Goal: Task Accomplishment & Management: Manage account settings

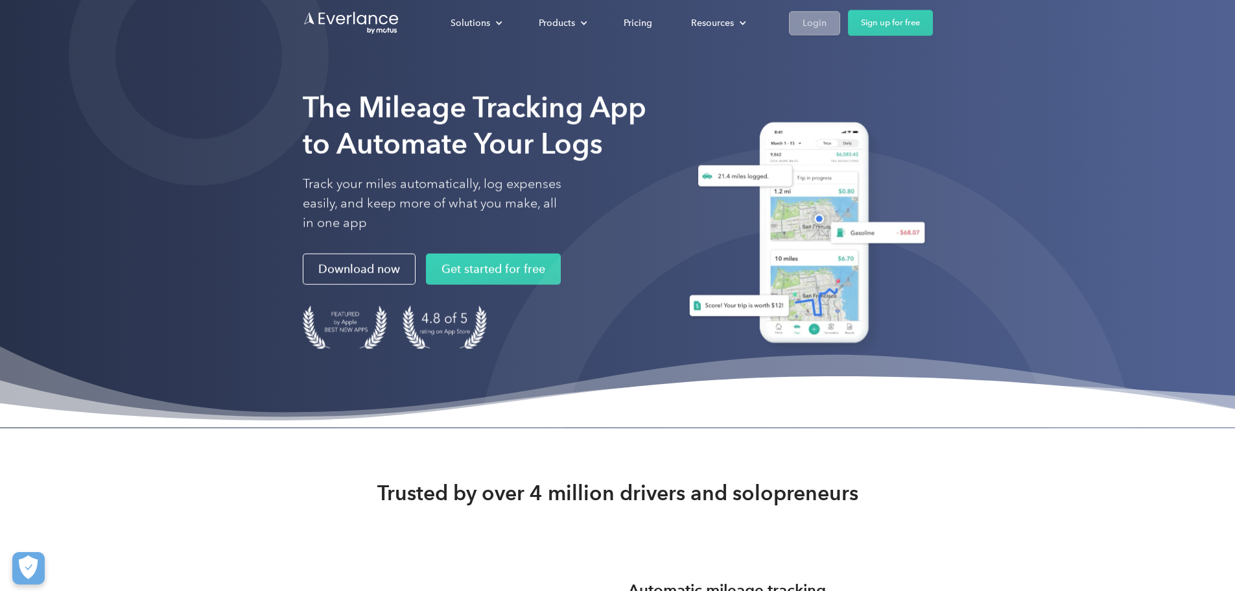
click at [827, 22] on div "Login" at bounding box center [815, 23] width 24 height 16
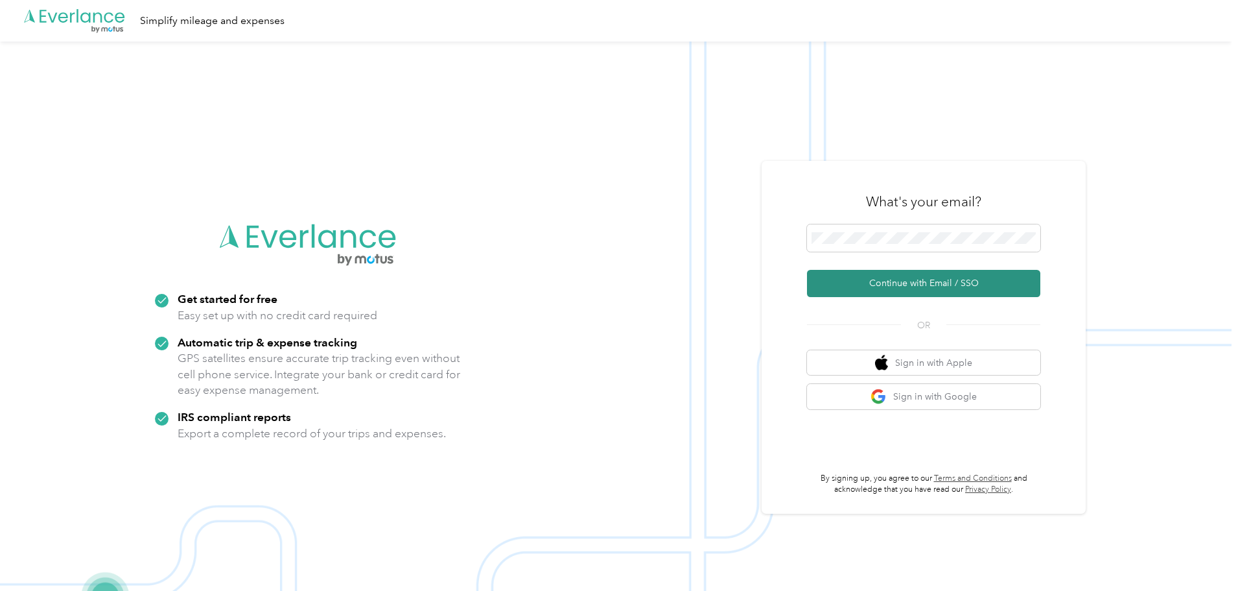
click at [900, 276] on button "Continue with Email / SSO" at bounding box center [923, 283] width 233 height 27
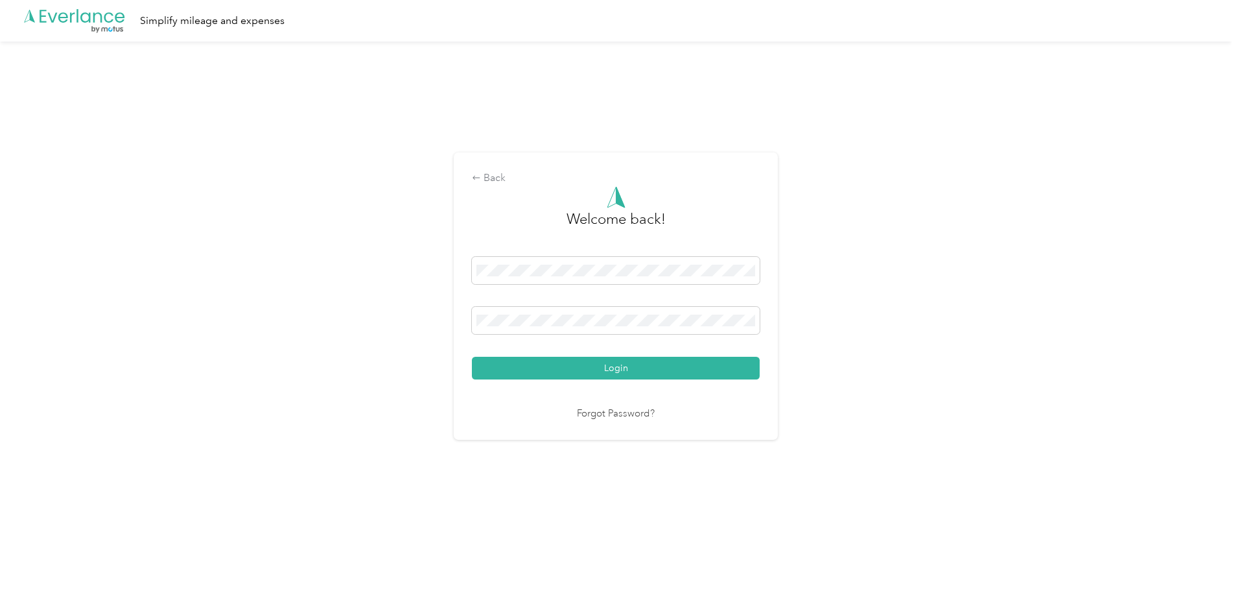
click at [603, 380] on div "Welcome back! Login Forgot Password?" at bounding box center [616, 303] width 288 height 235
click at [602, 378] on button "Login" at bounding box center [616, 368] width 288 height 23
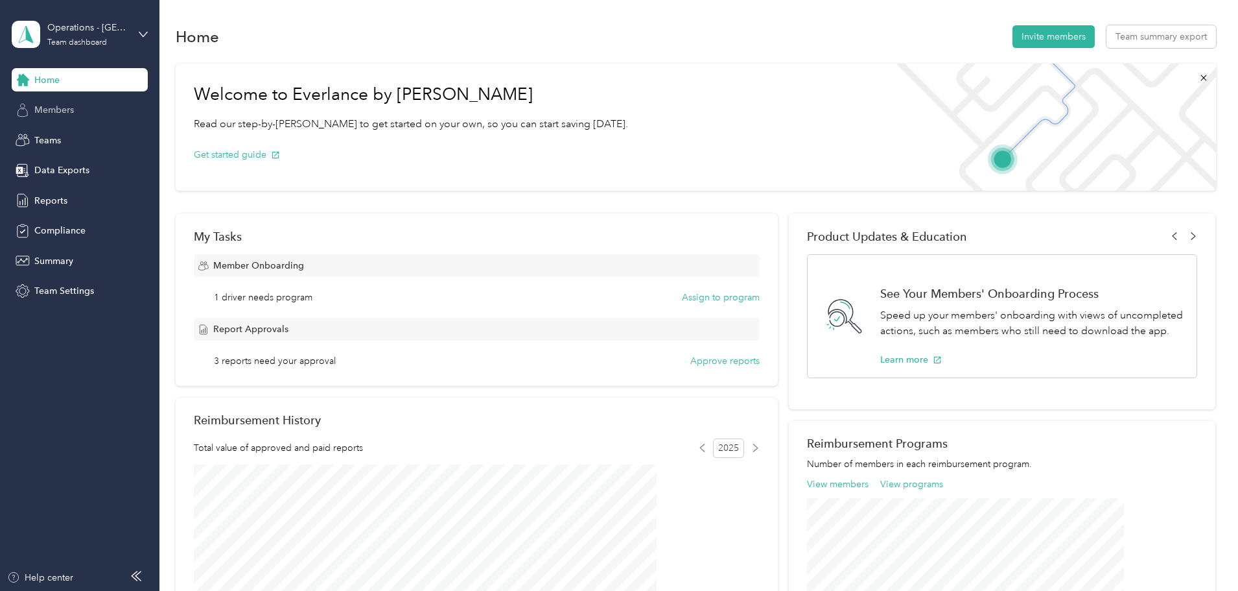
click at [76, 104] on div "Members" at bounding box center [80, 110] width 136 height 23
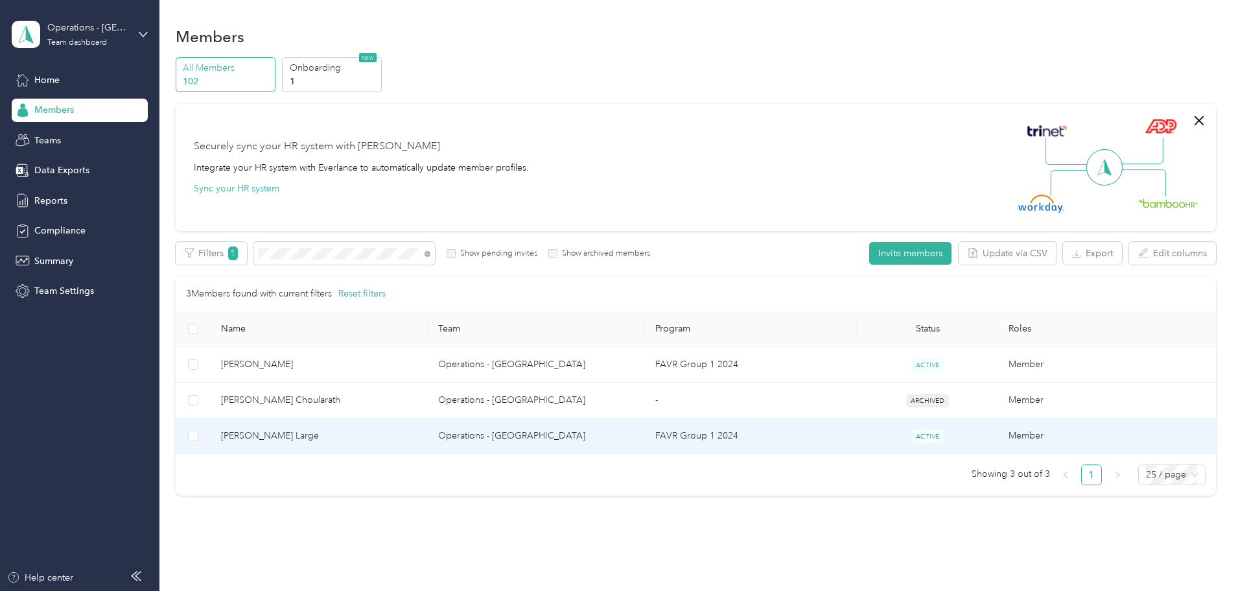
click at [332, 435] on span "[PERSON_NAME] Large" at bounding box center [319, 435] width 196 height 14
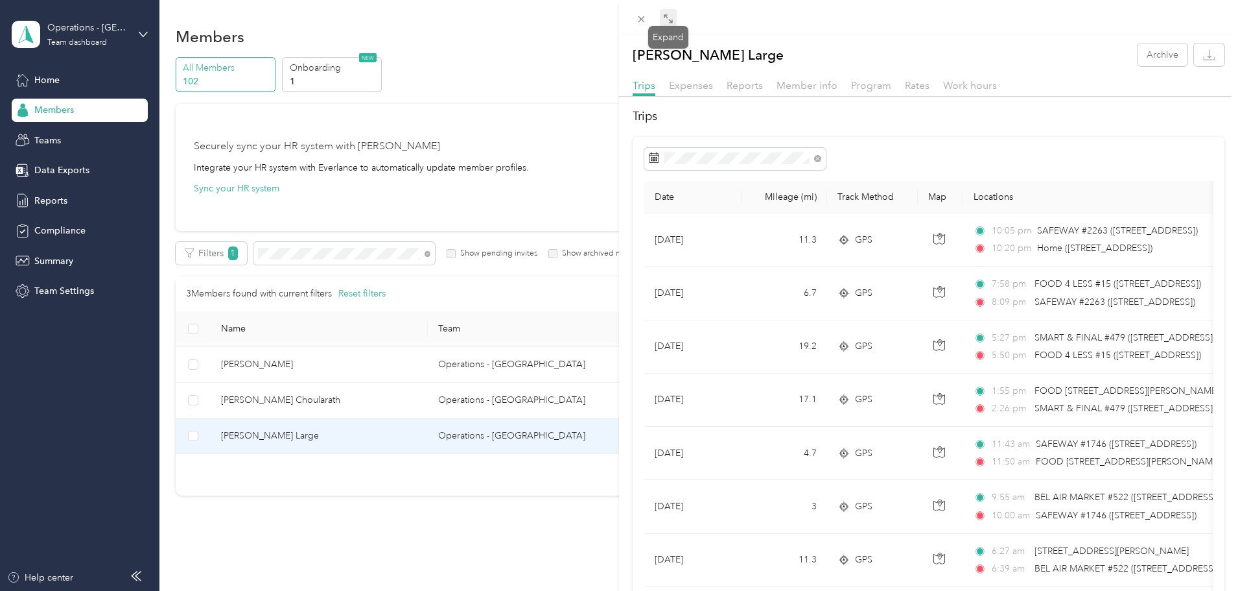
click at [670, 16] on icon at bounding box center [668, 19] width 10 height 10
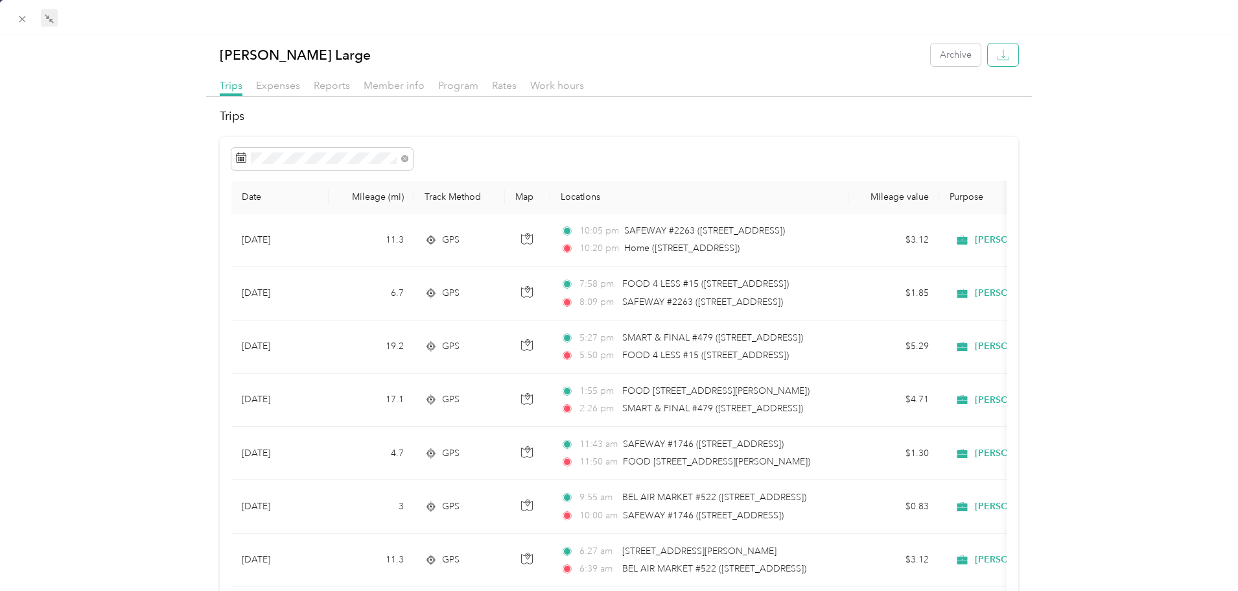
click at [997, 58] on icon "button" at bounding box center [1003, 55] width 12 height 12
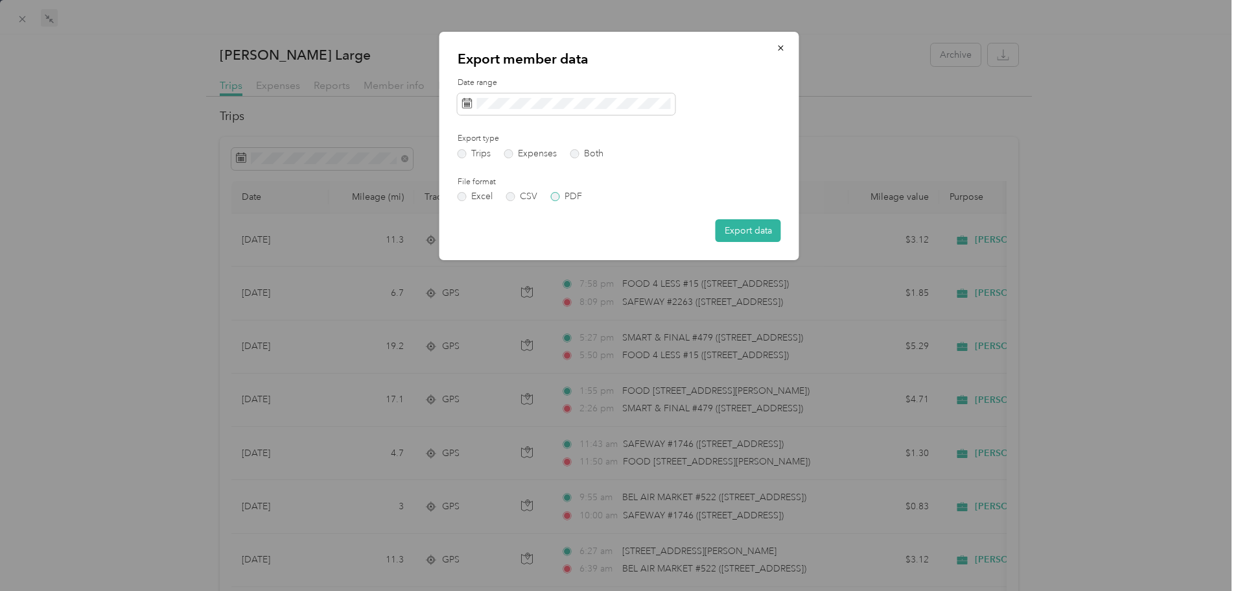
click at [558, 196] on label "PDF" at bounding box center [566, 196] width 31 height 9
click at [738, 233] on button "Export data" at bounding box center [748, 230] width 65 height 23
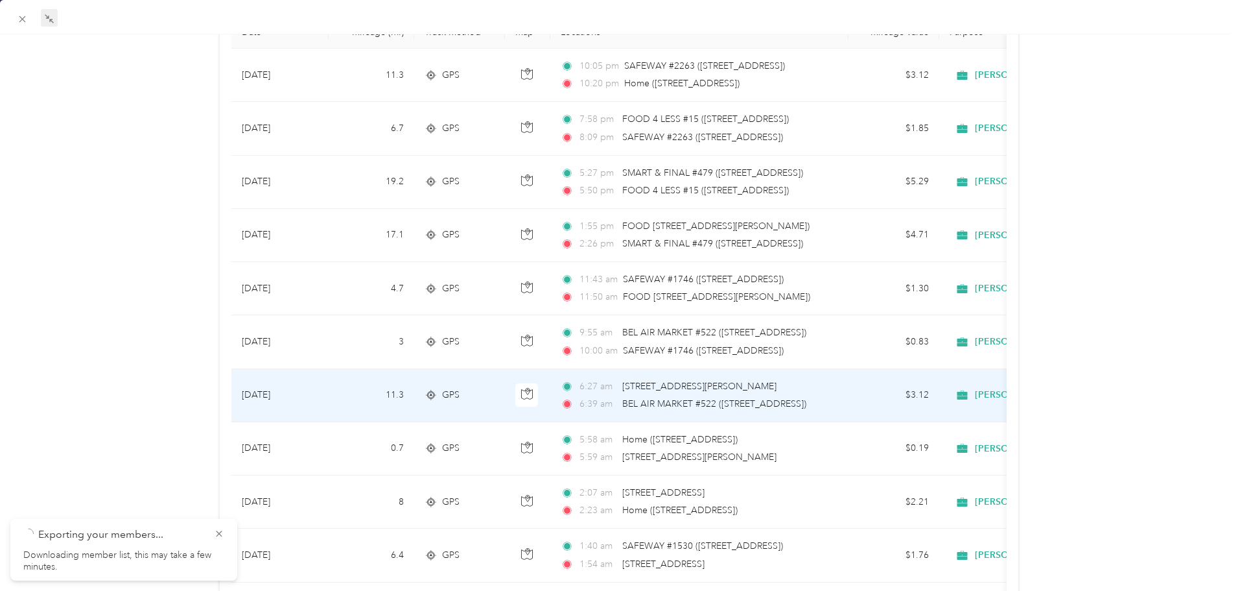
scroll to position [194, 0]
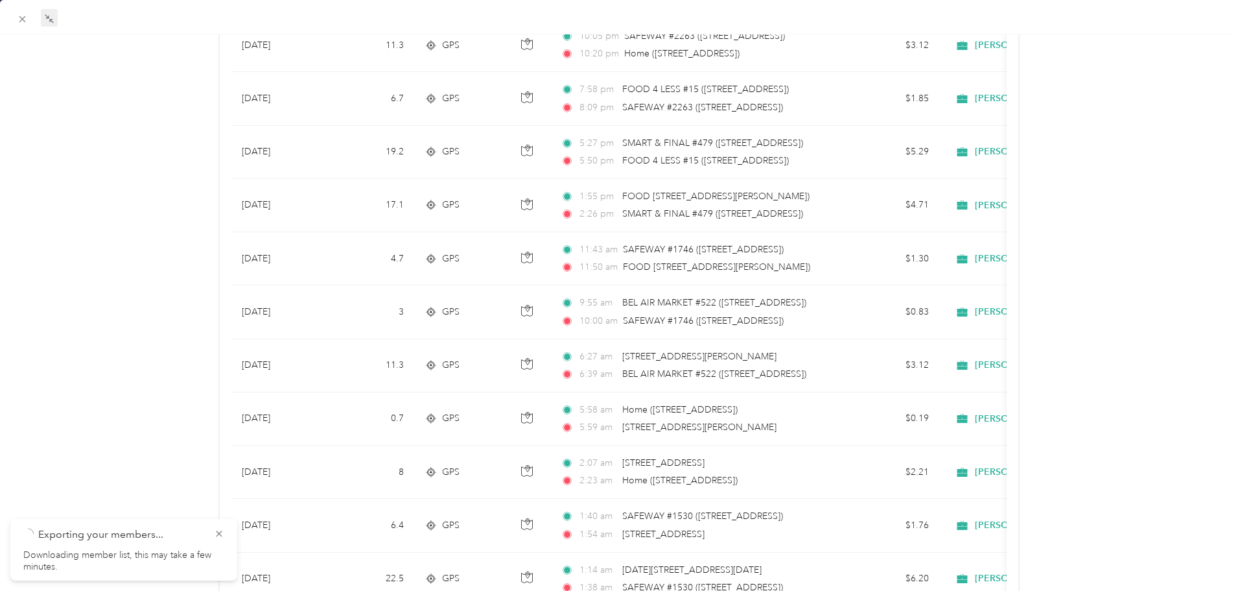
click at [136, 539] on p "Exporting your members..." at bounding box center [121, 534] width 166 height 16
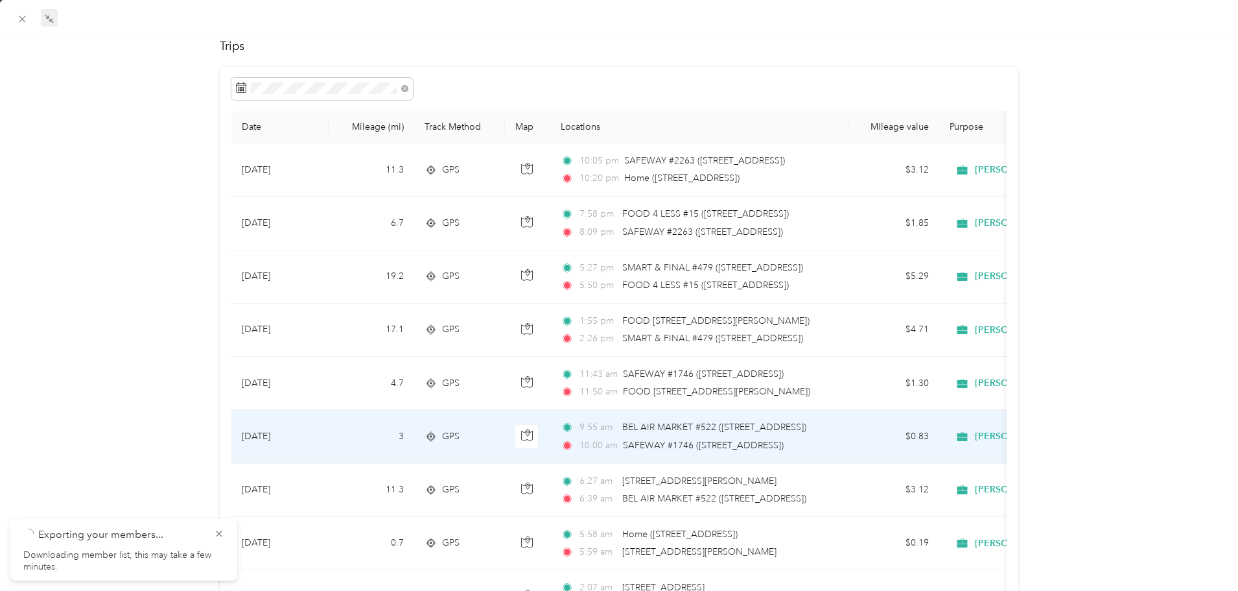
scroll to position [65, 0]
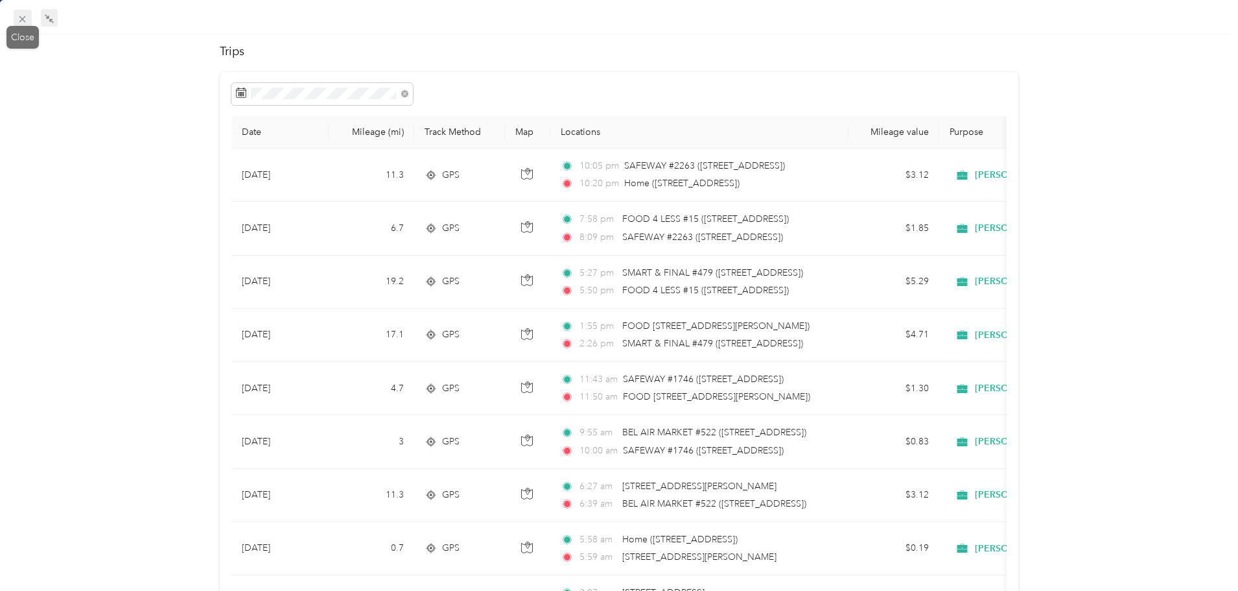
click at [18, 19] on icon at bounding box center [22, 19] width 11 height 11
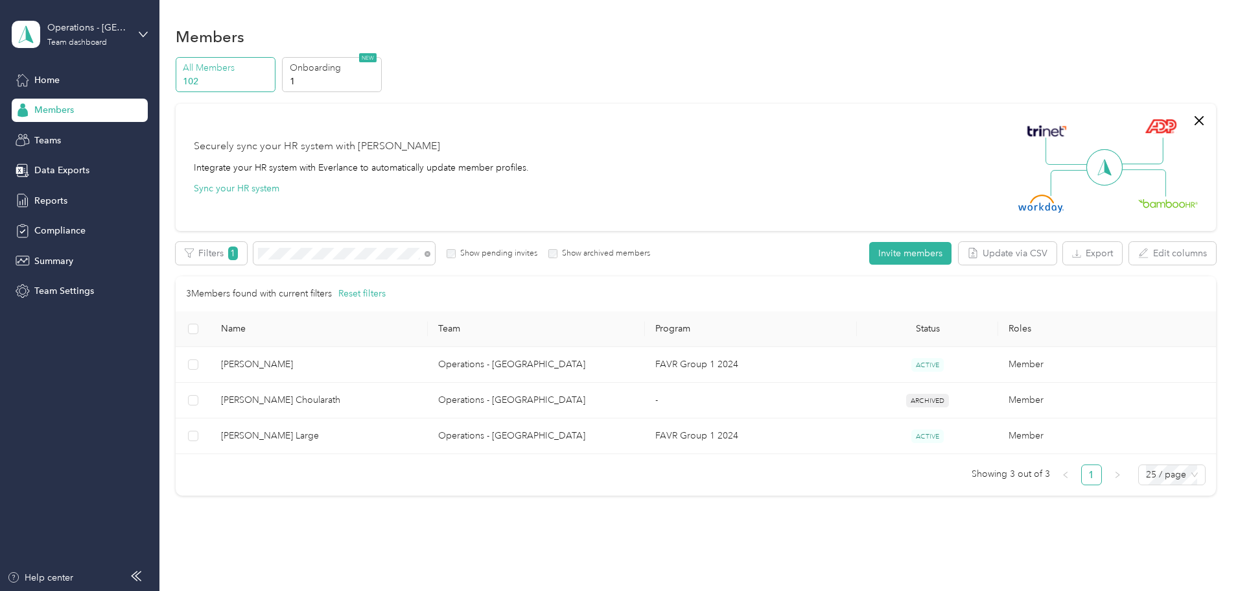
click at [66, 115] on span "Members" at bounding box center [54, 110] width 40 height 14
click at [34, 83] on span "Home" at bounding box center [46, 80] width 25 height 14
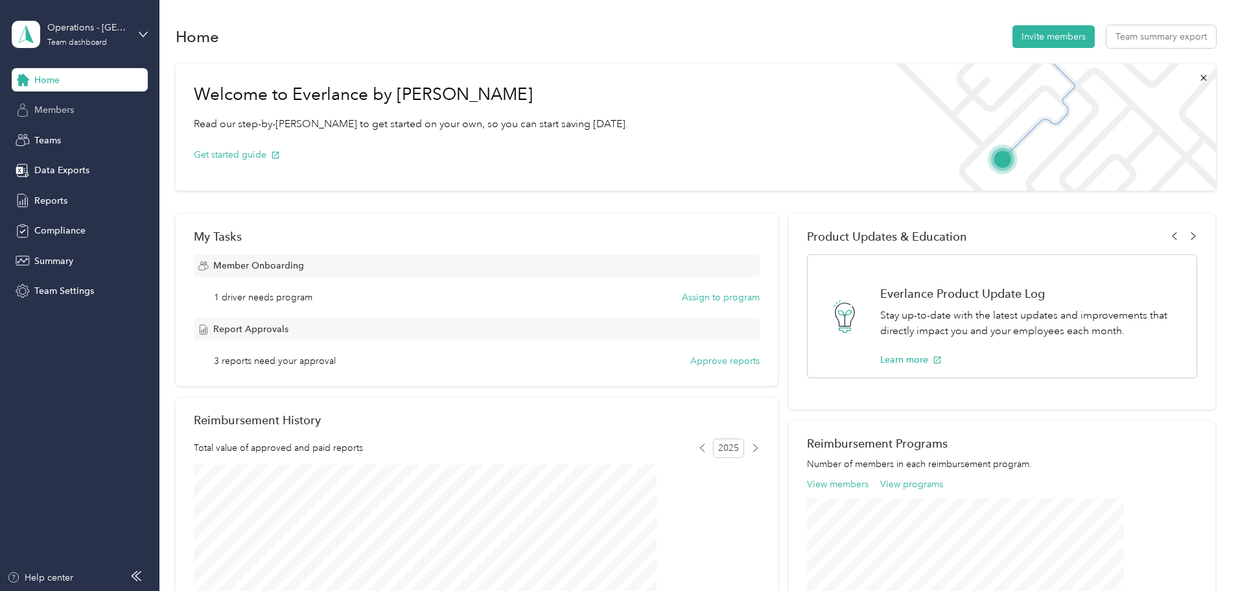
click at [43, 112] on span "Members" at bounding box center [54, 110] width 40 height 14
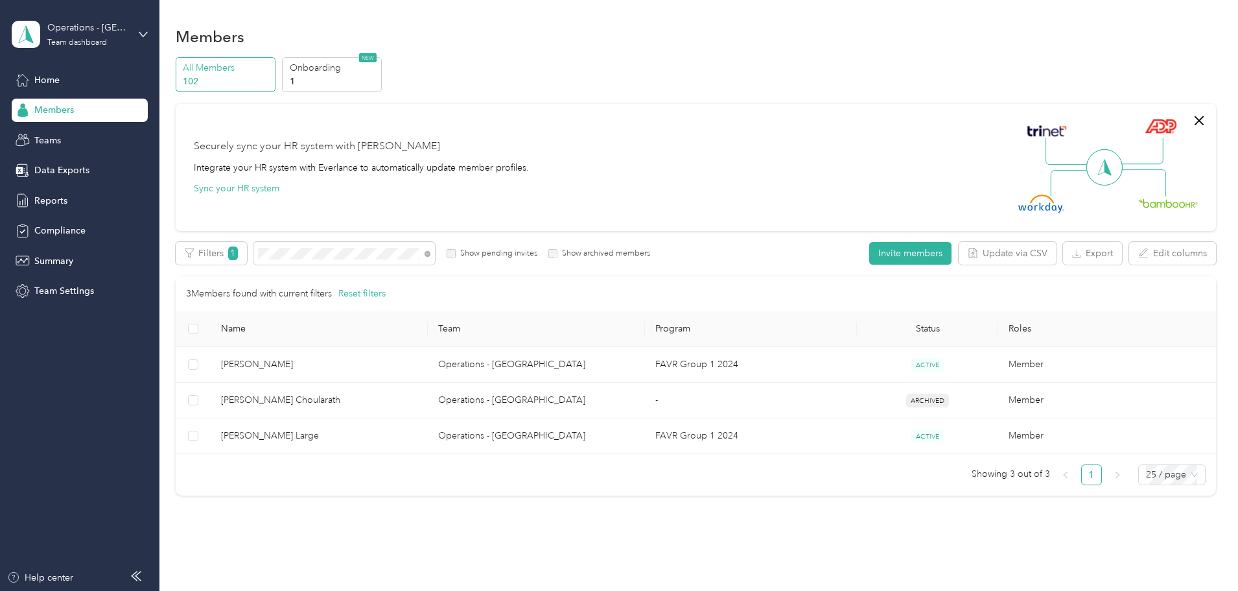
click at [382, 199] on div "Securely sync your HR system with Everlance Integrate your HR system with Everl…" at bounding box center [690, 167] width 992 height 91
click at [1107, 179] on div "Securely sync your HR system with Everlance Integrate your HR system with Everl…" at bounding box center [696, 167] width 1040 height 127
click at [1110, 175] on div "Securely sync your HR system with Everlance Integrate your HR system with Everl…" at bounding box center [696, 167] width 1040 height 127
click at [1225, 229] on div "Members All Members 102 Onboarding 1 NEW Securely sync your HR system with Ever…" at bounding box center [695, 288] width 1072 height 577
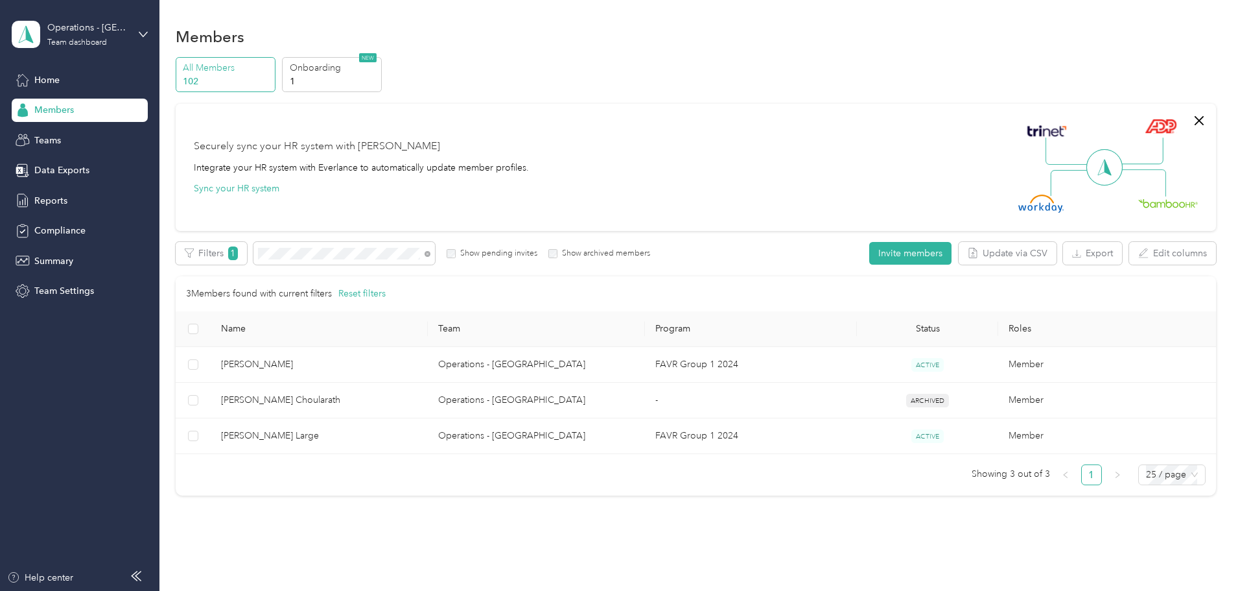
click at [1225, 229] on div "Members All Members 102 Onboarding 1 NEW Securely sync your HR system with Ever…" at bounding box center [695, 288] width 1072 height 577
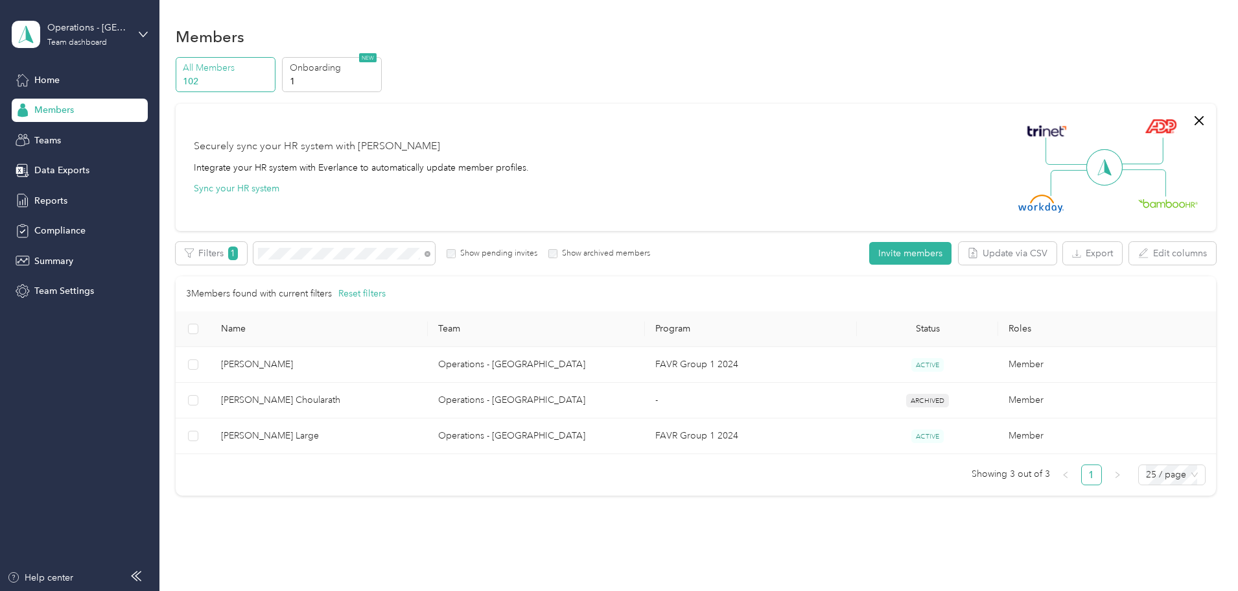
click at [1225, 229] on div "Members All Members 102 Onboarding 1 NEW Securely sync your HR system with Ever…" at bounding box center [695, 288] width 1072 height 577
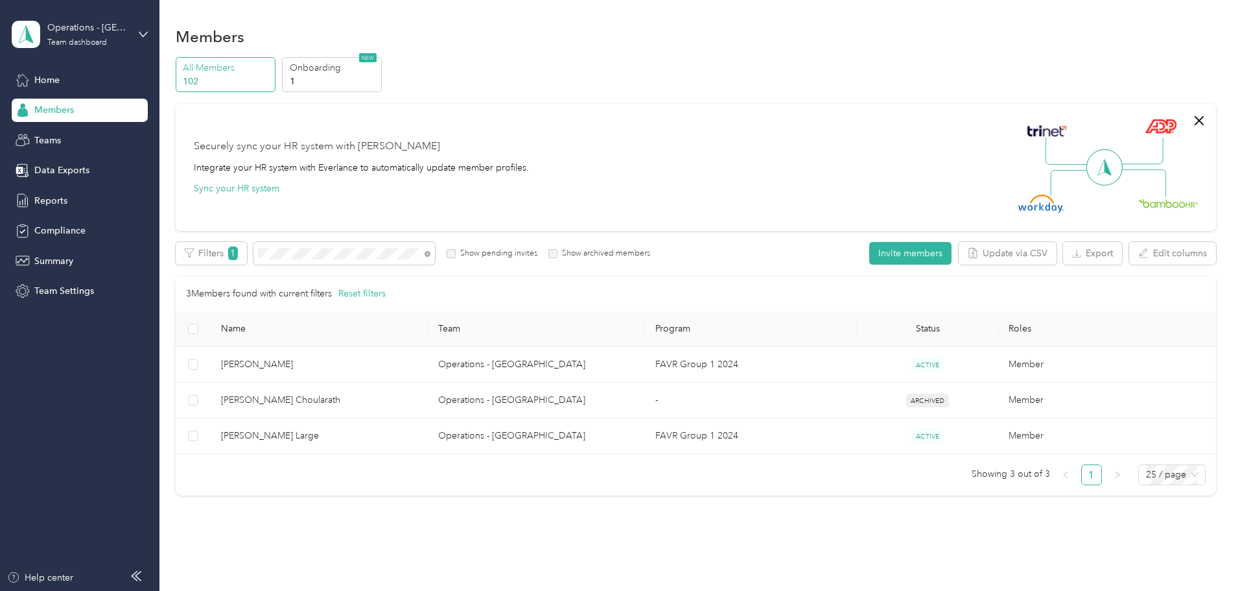
click at [1225, 229] on div "Members All Members 102 Onboarding 1 NEW Securely sync your HR system with Ever…" at bounding box center [695, 288] width 1072 height 577
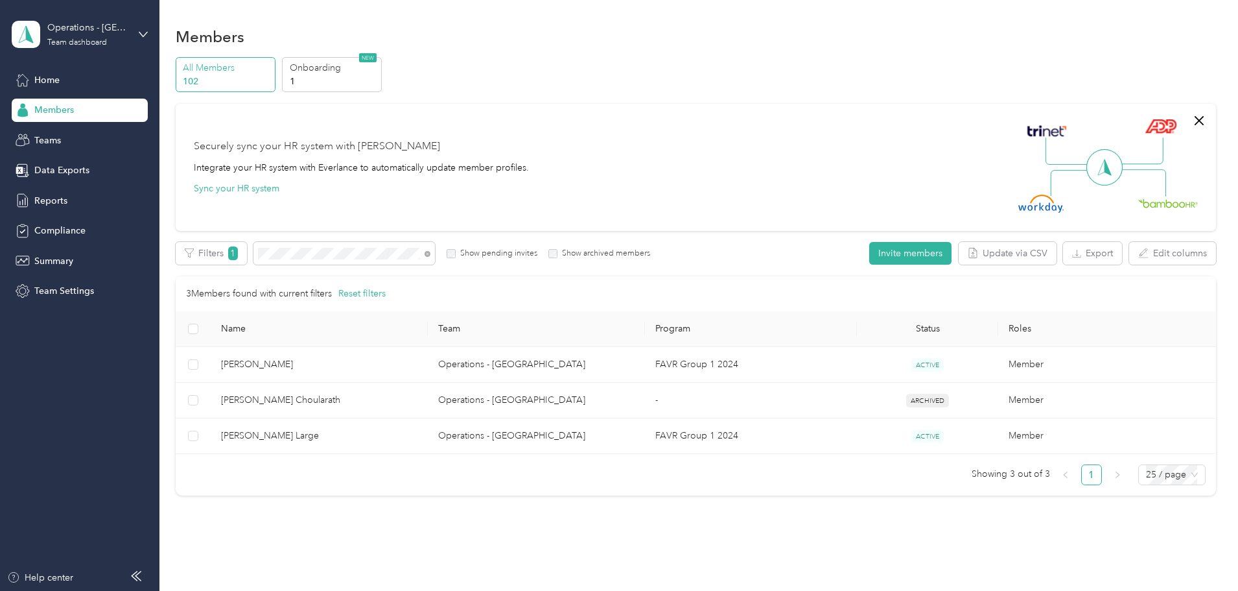
click at [1225, 229] on div "Members All Members 102 Onboarding 1 NEW Securely sync your HR system with Ever…" at bounding box center [695, 288] width 1072 height 577
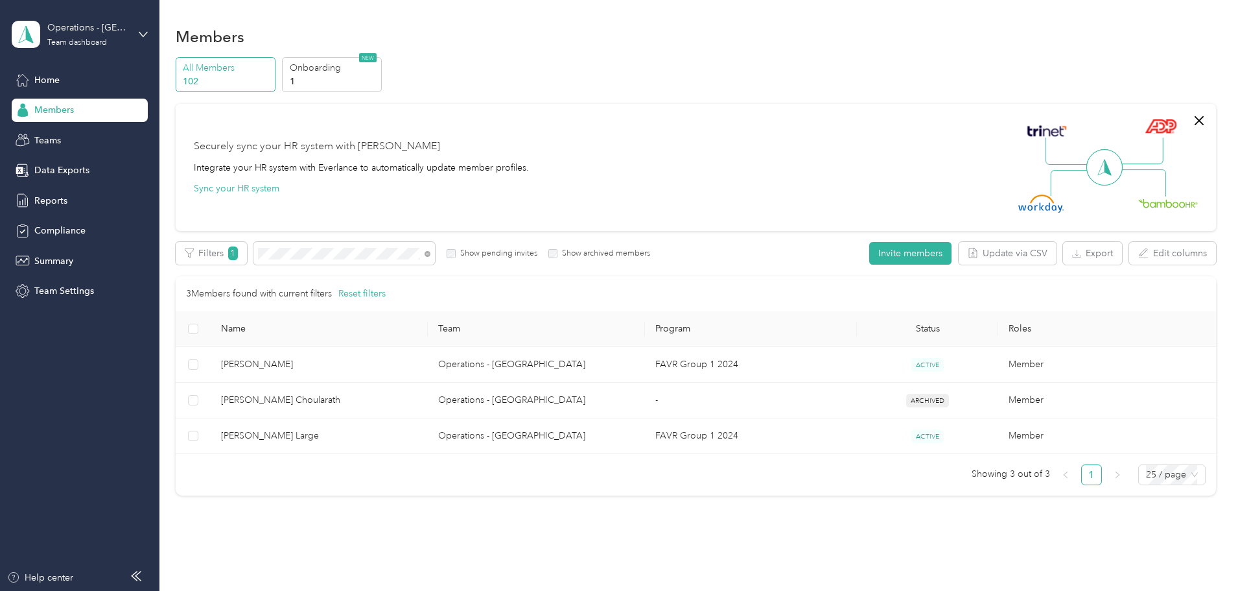
click at [1225, 229] on div "Members All Members 102 Onboarding 1 NEW Securely sync your HR system with Ever…" at bounding box center [695, 288] width 1072 height 577
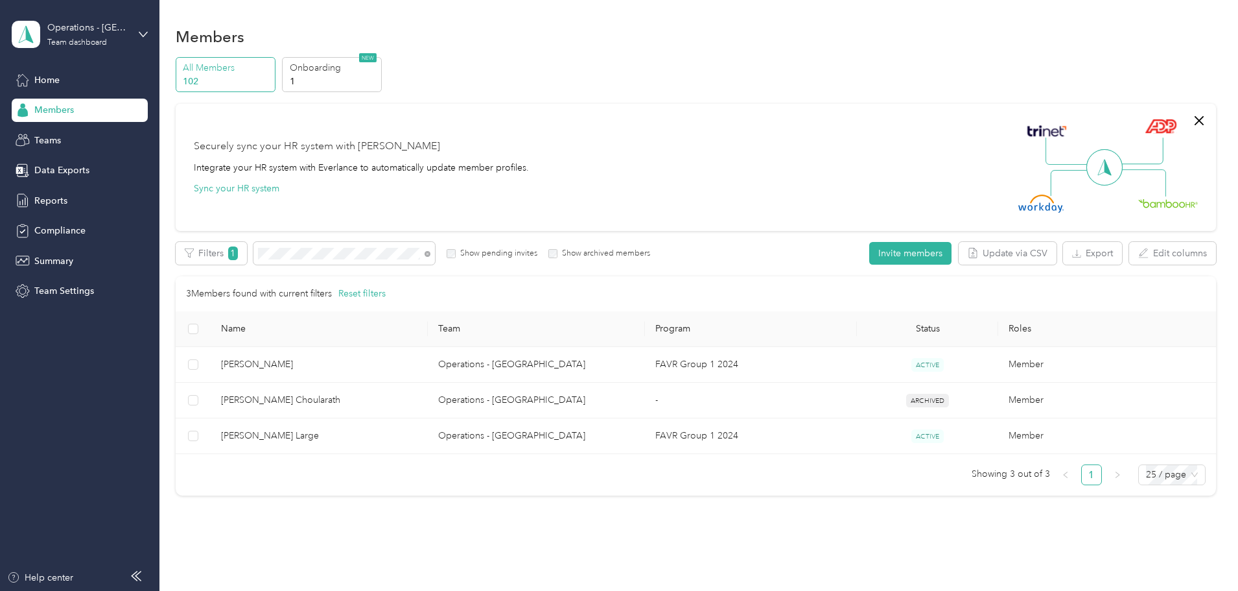
click at [1225, 229] on div "Members All Members 102 Onboarding 1 NEW Securely sync your HR system with Ever…" at bounding box center [695, 288] width 1072 height 577
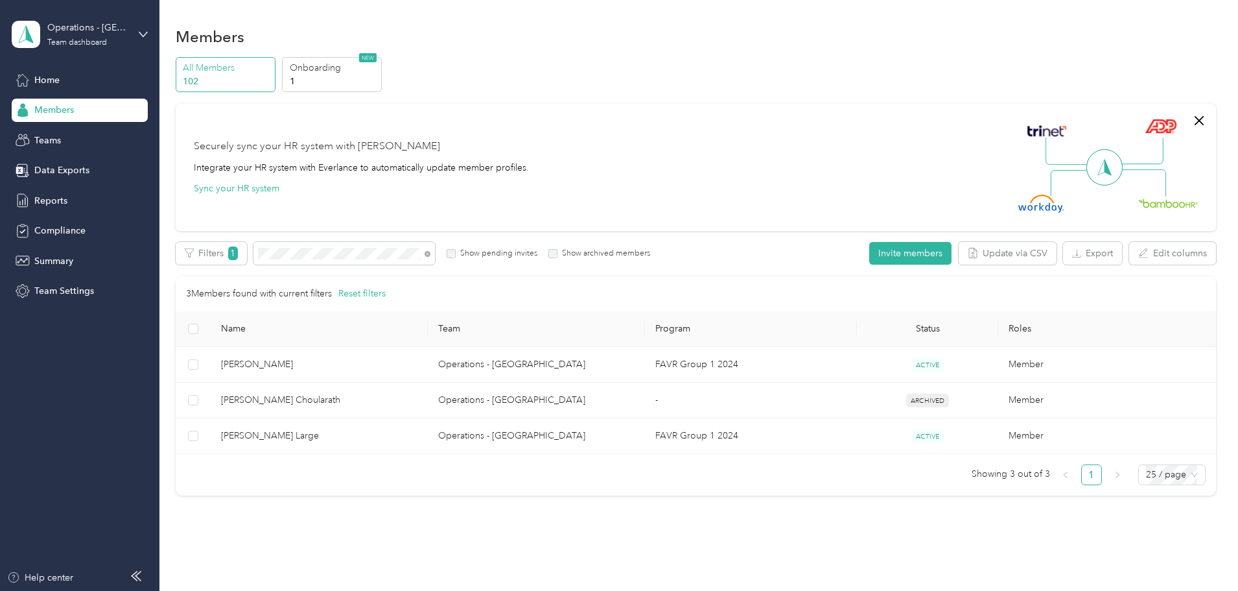
click at [1225, 229] on div "Members All Members 102 Onboarding 1 NEW Securely sync your HR system with Ever…" at bounding box center [695, 288] width 1072 height 577
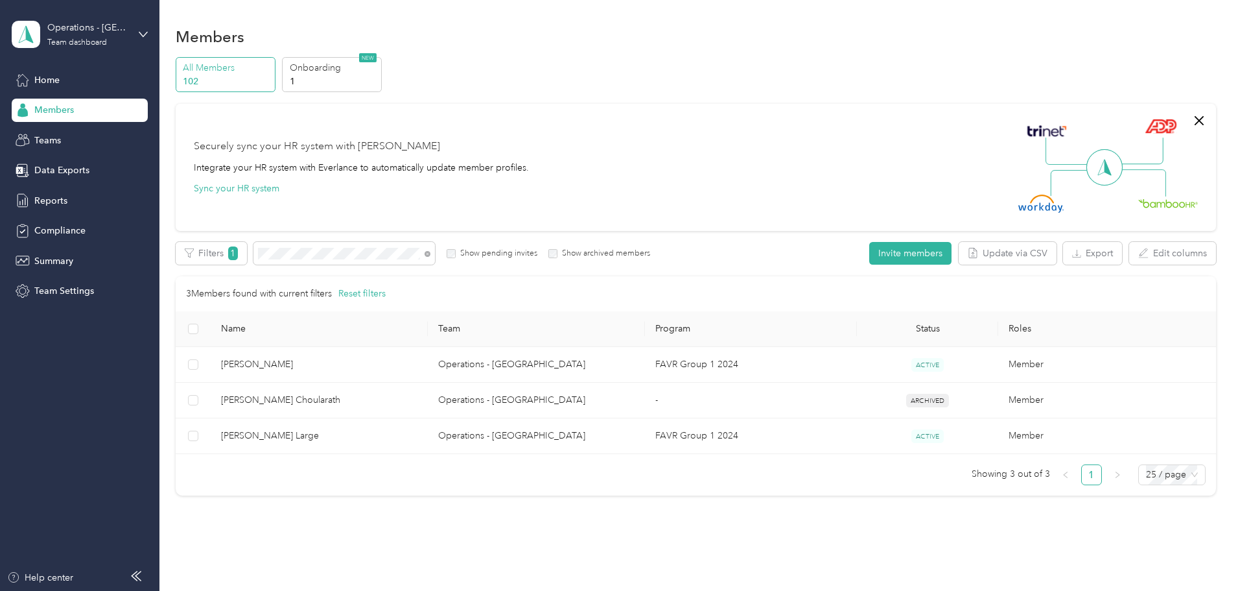
click at [1225, 229] on div "Members All Members 102 Onboarding 1 NEW Securely sync your HR system with Ever…" at bounding box center [695, 288] width 1072 height 577
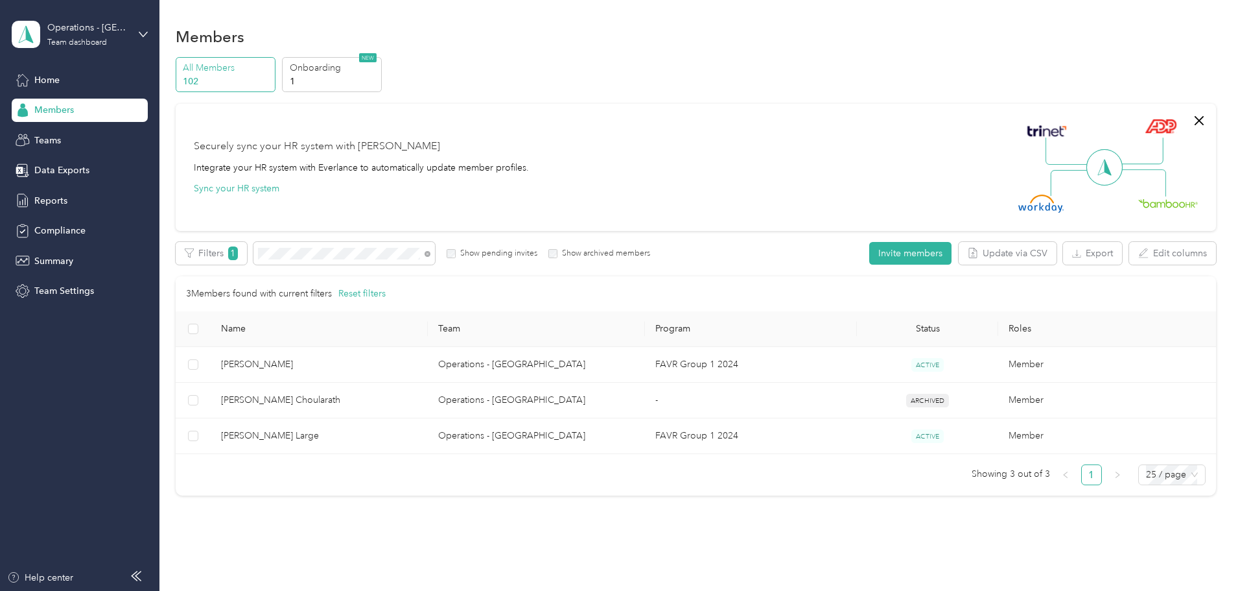
click at [1225, 229] on div "Members All Members 102 Onboarding 1 NEW Securely sync your HR system with Ever…" at bounding box center [695, 288] width 1072 height 577
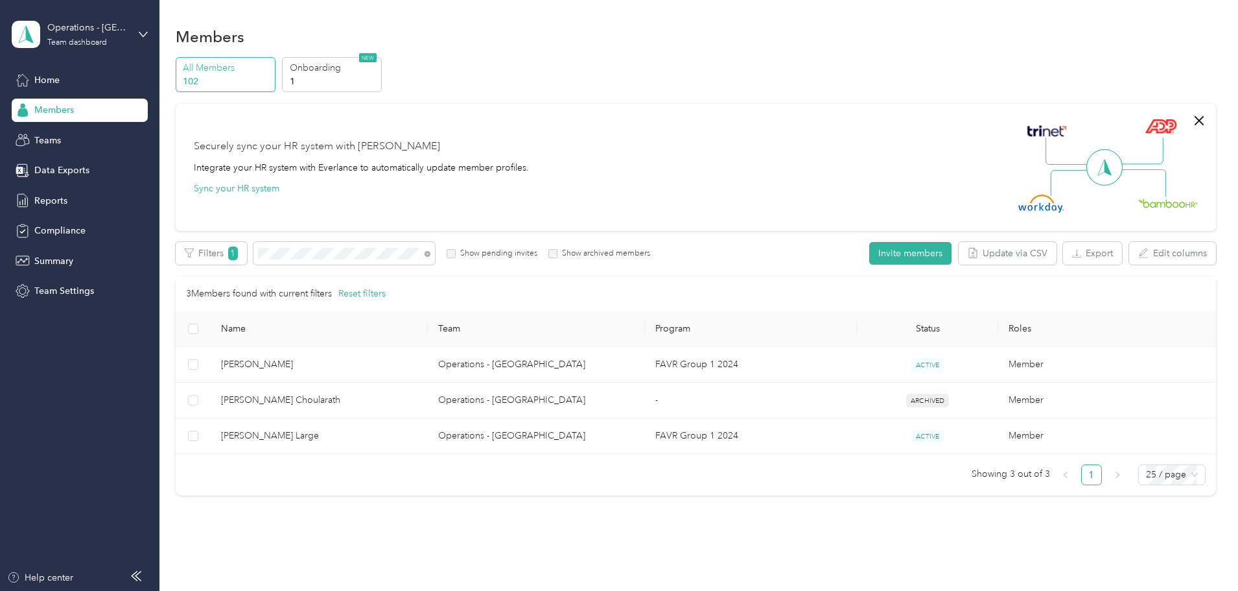
click at [1225, 229] on div "Members All Members 102 Onboarding 1 NEW Securely sync your HR system with Ever…" at bounding box center [695, 288] width 1072 height 577
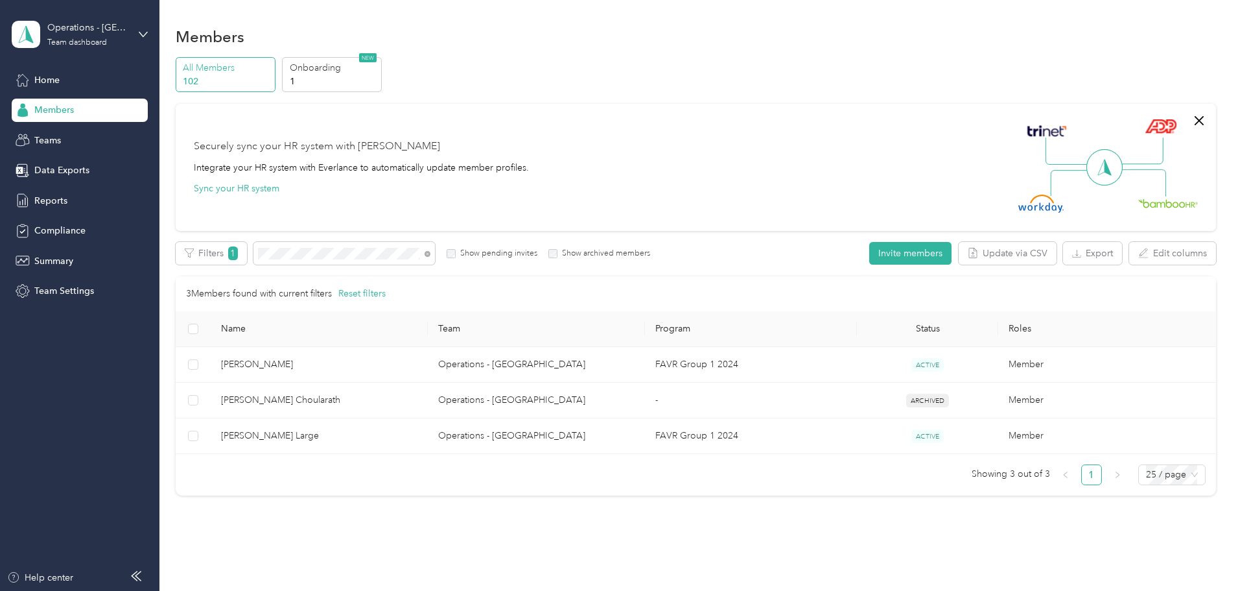
click at [1225, 229] on div "Members All Members 102 Onboarding 1 NEW Securely sync your HR system with Ever…" at bounding box center [695, 288] width 1072 height 577
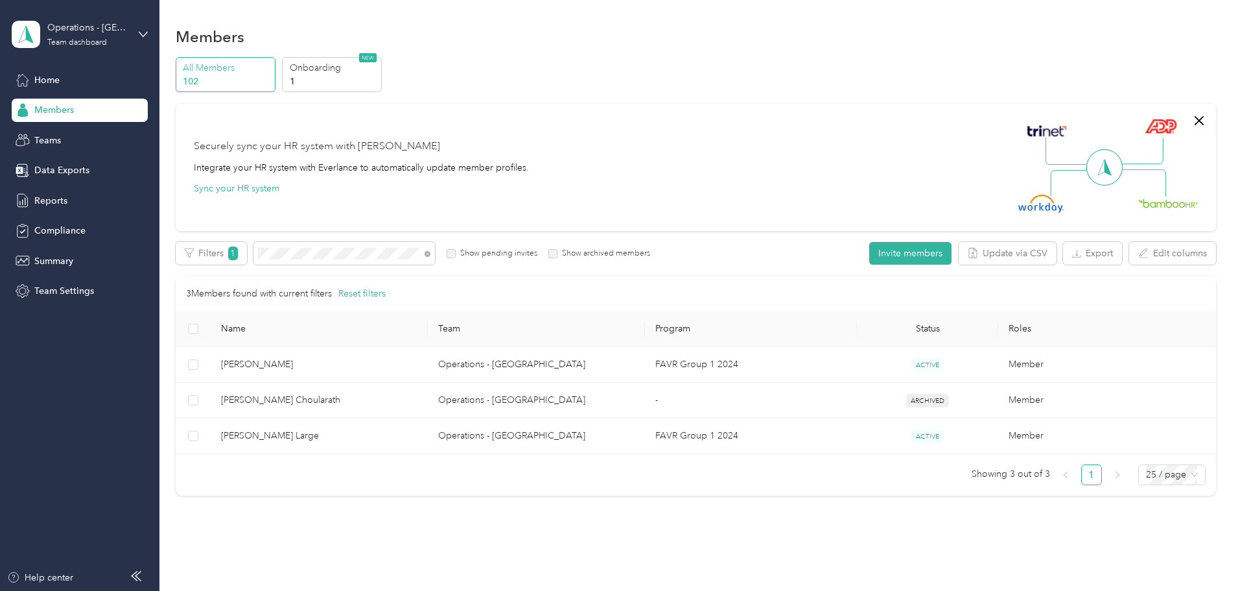
click at [1225, 229] on div "Members All Members 102 Onboarding 1 NEW Securely sync your HR system with Ever…" at bounding box center [695, 288] width 1072 height 577
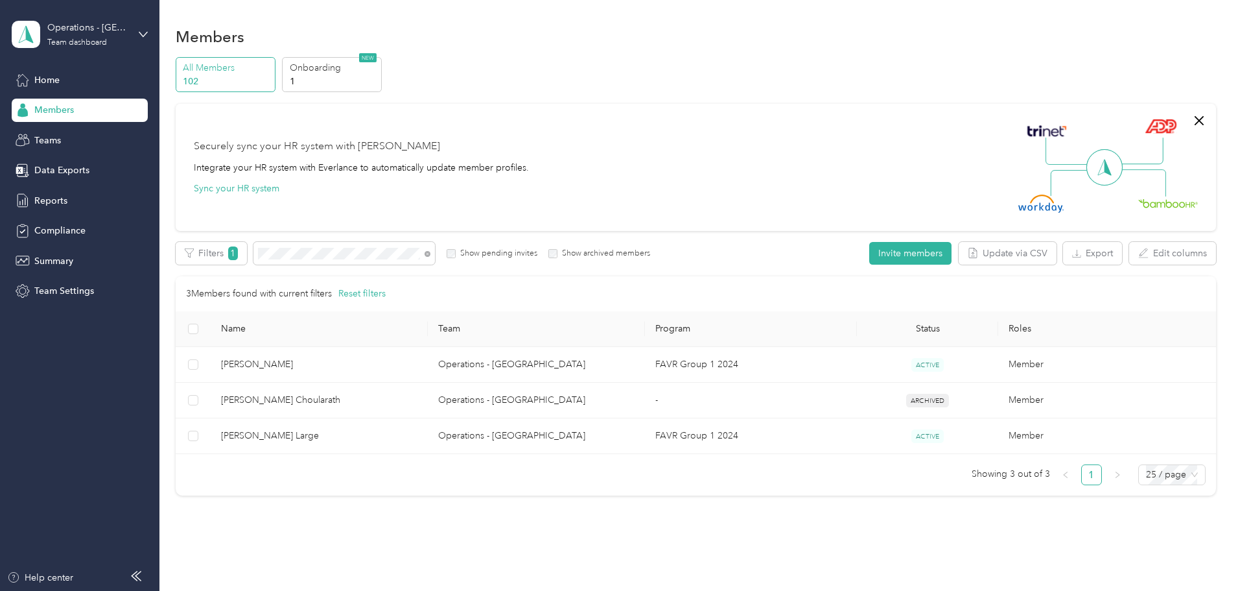
click at [1225, 229] on div "Members All Members 102 Onboarding 1 NEW Securely sync your HR system with Ever…" at bounding box center [695, 288] width 1072 height 577
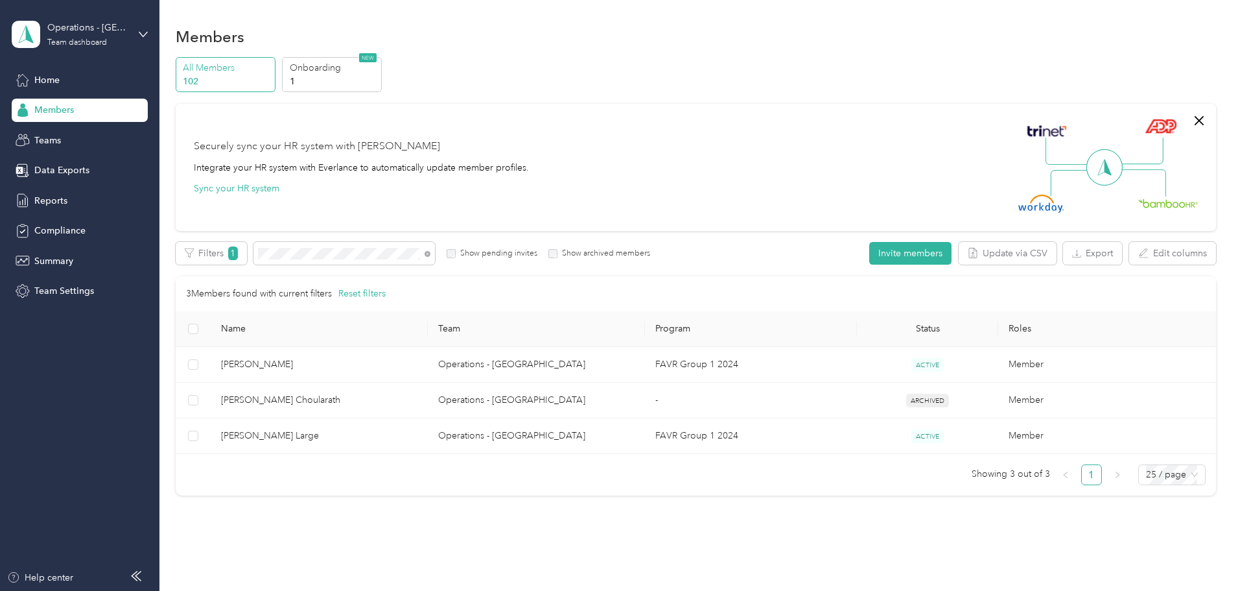
click at [1225, 229] on div "Members All Members 102 Onboarding 1 NEW Securely sync your HR system with Ever…" at bounding box center [695, 288] width 1072 height 577
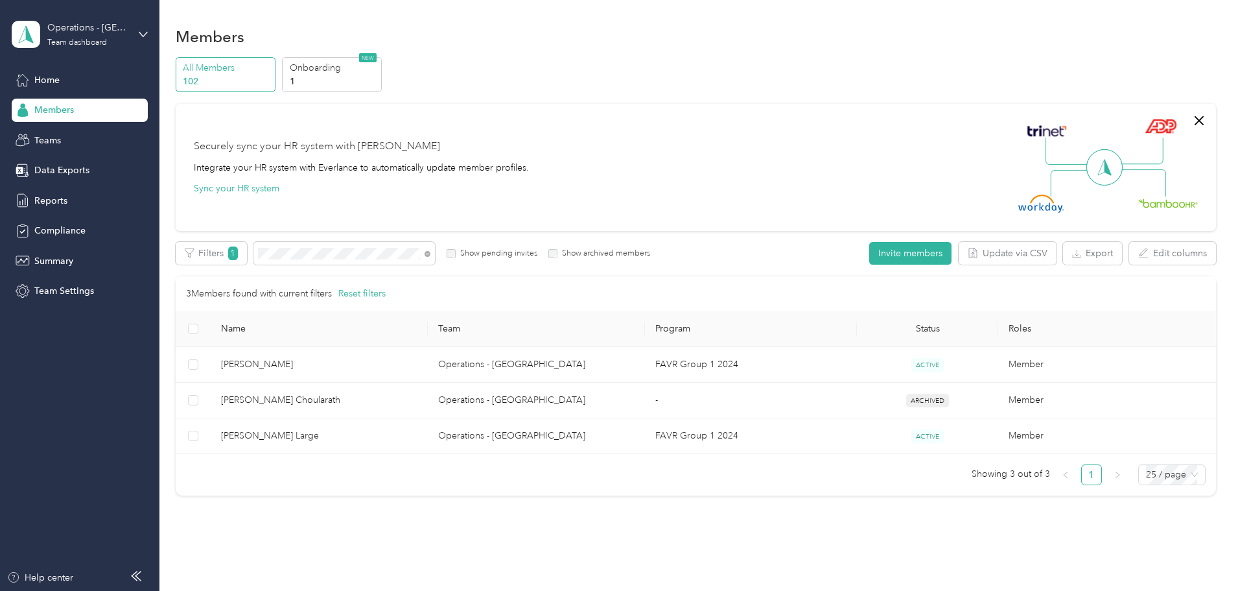
click at [1225, 229] on div "Members All Members 102 Onboarding 1 NEW Securely sync your HR system with Ever…" at bounding box center [695, 288] width 1072 height 577
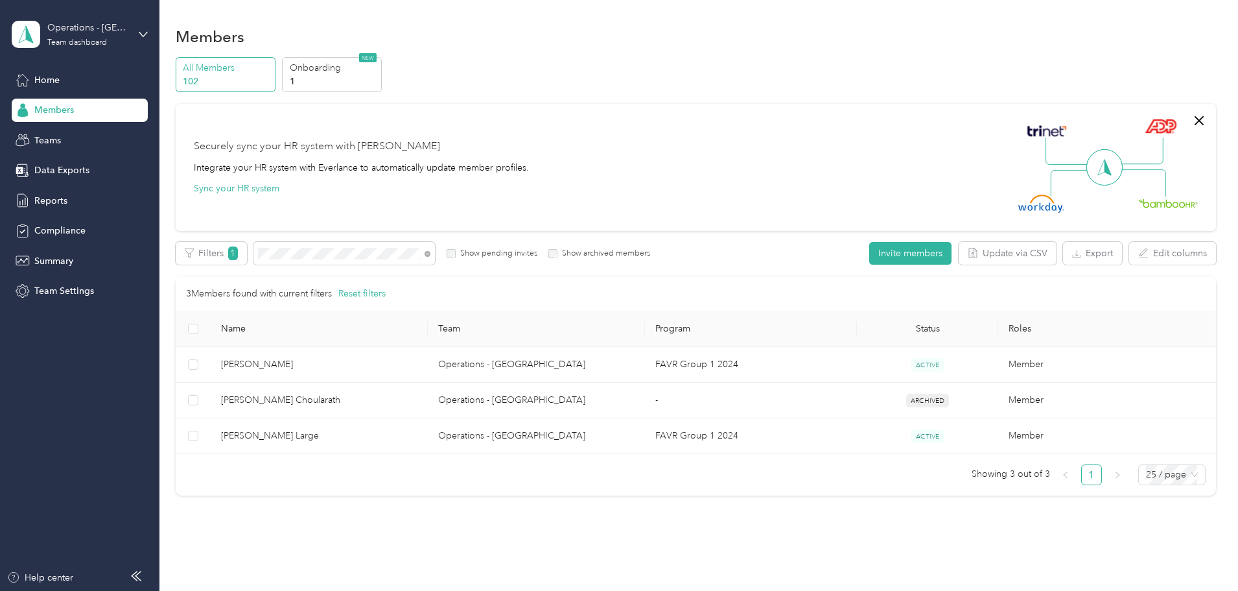
click at [1225, 229] on div "Members All Members 102 Onboarding 1 NEW Securely sync your HR system with Ever…" at bounding box center [695, 288] width 1072 height 577
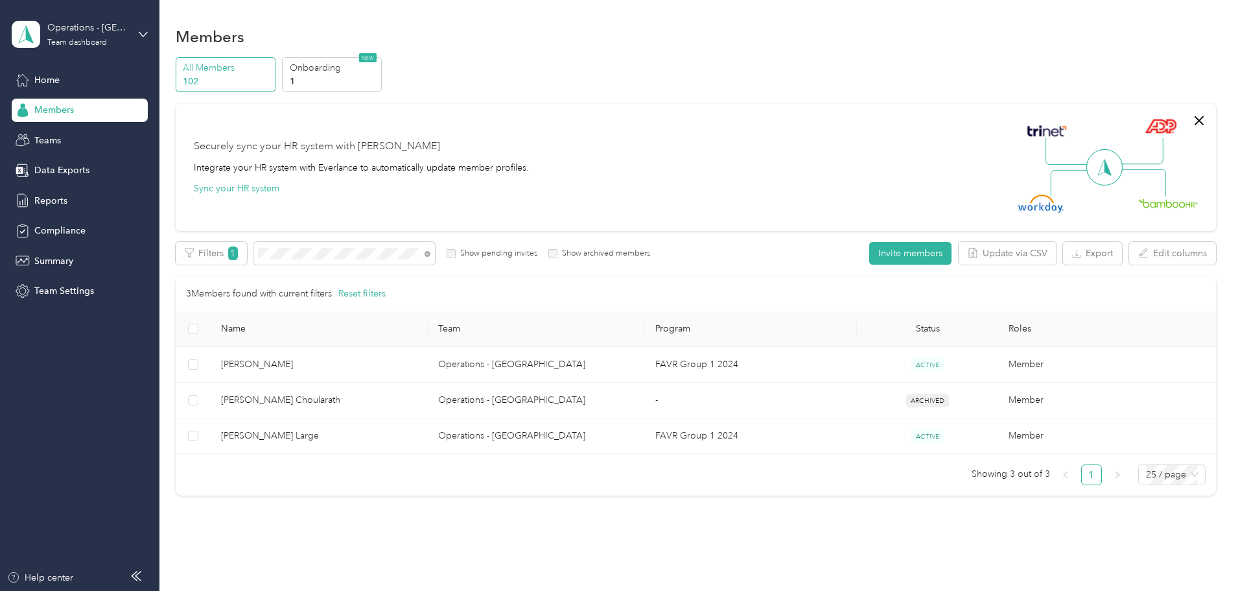
click at [1225, 229] on div "Members All Members 102 Onboarding 1 NEW Securely sync your HR system with Ever…" at bounding box center [695, 288] width 1072 height 577
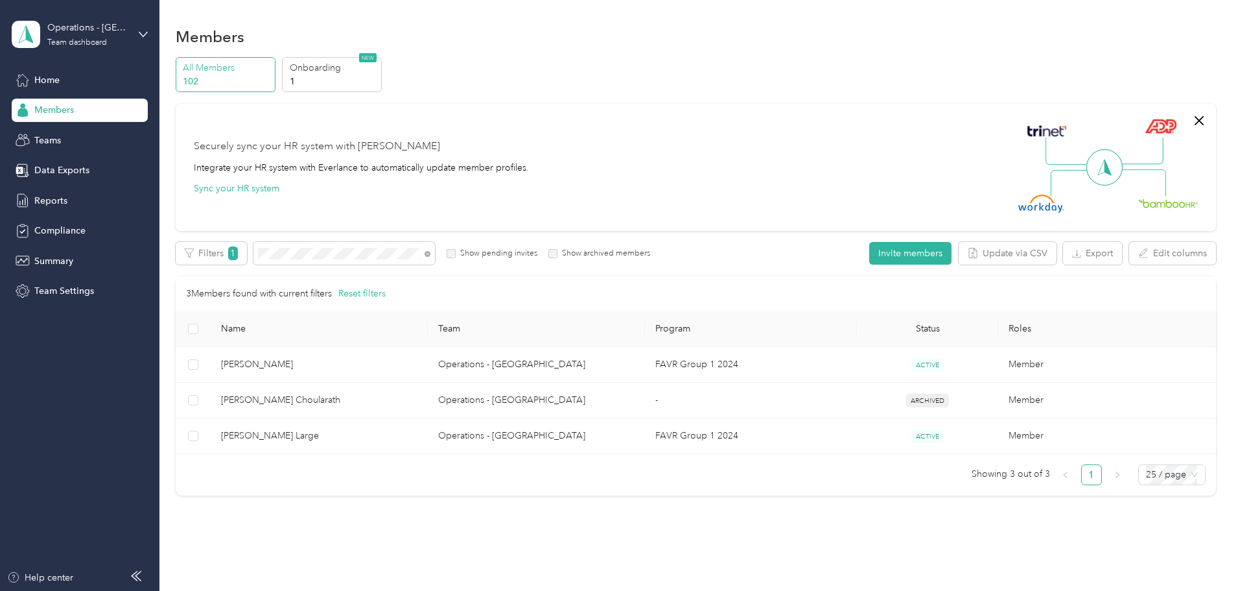
click at [1225, 229] on div "Members All Members 102 Onboarding 1 NEW Securely sync your HR system with Ever…" at bounding box center [695, 288] width 1072 height 577
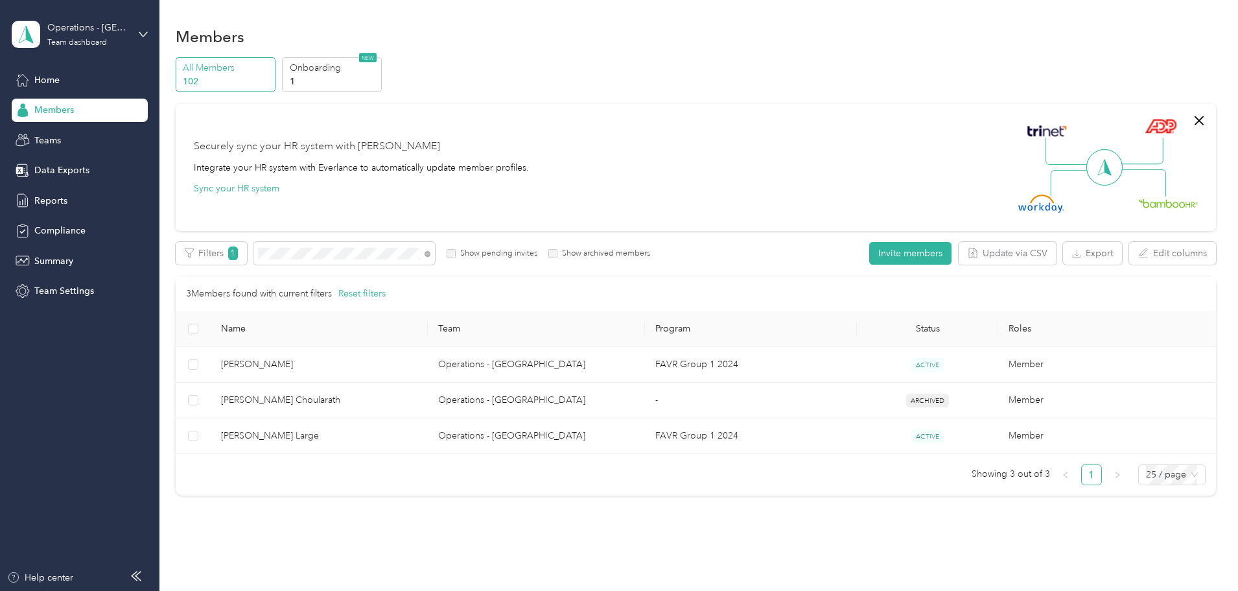
click at [1225, 229] on div "Members All Members 102 Onboarding 1 NEW Securely sync your HR system with Ever…" at bounding box center [695, 288] width 1072 height 577
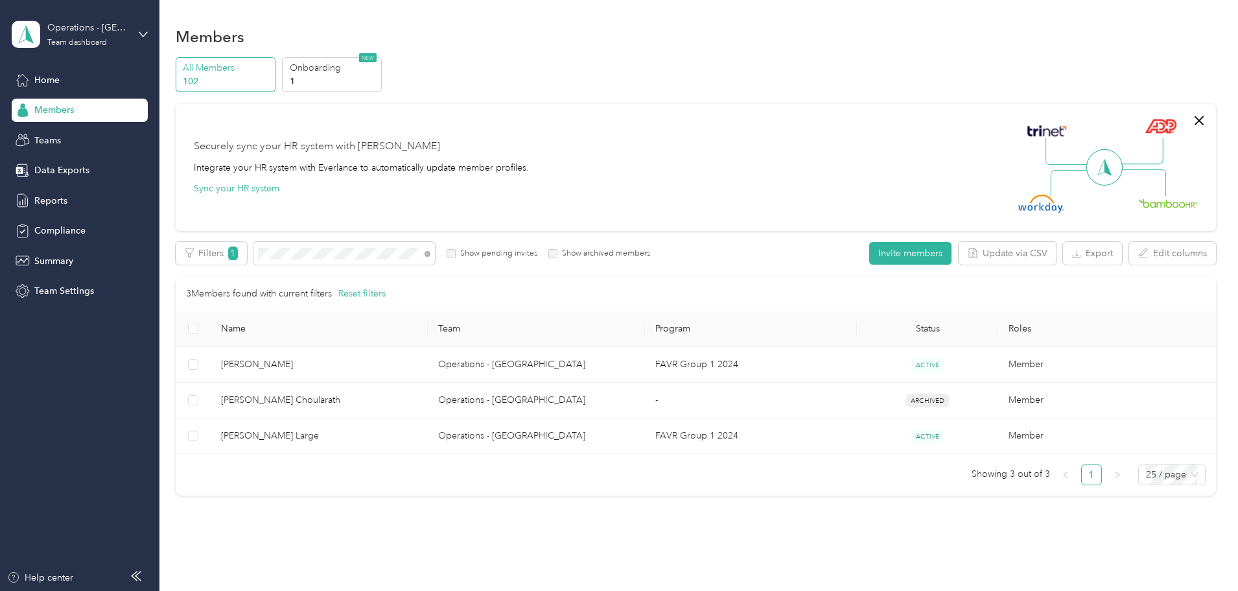
click at [1225, 229] on div "Members All Members 102 Onboarding 1 NEW Securely sync your HR system with Ever…" at bounding box center [695, 288] width 1072 height 577
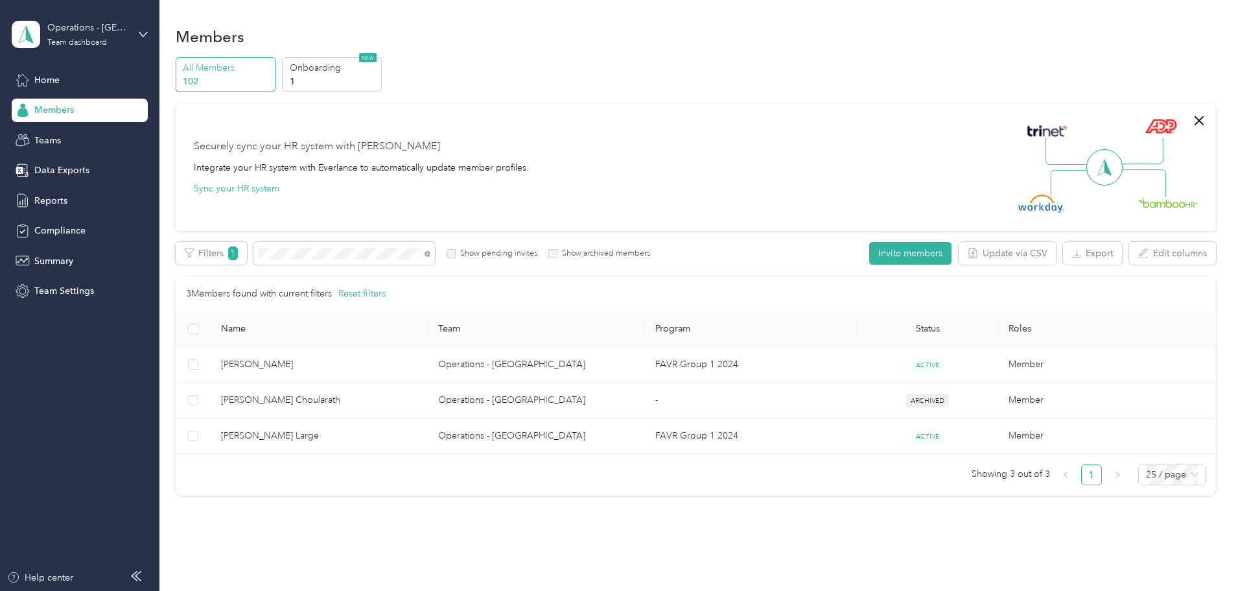
click at [1225, 229] on div "Members All Members 102 Onboarding 1 NEW Securely sync your HR system with Ever…" at bounding box center [695, 288] width 1072 height 577
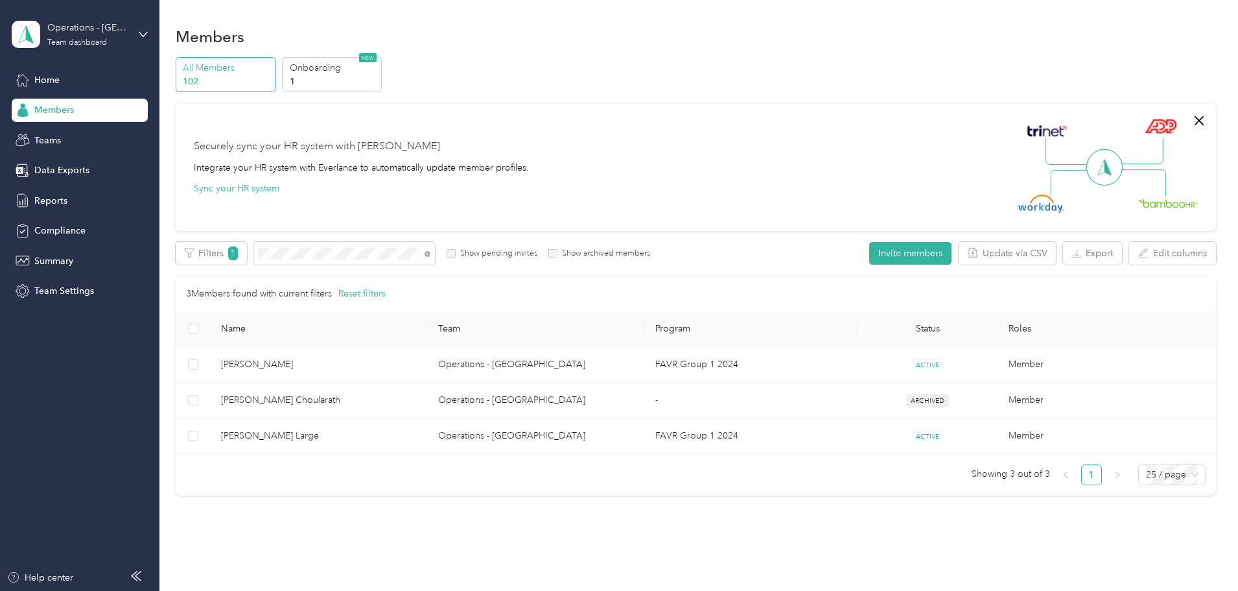
click at [1225, 229] on div "Members All Members 102 Onboarding 1 NEW Securely sync your HR system with Ever…" at bounding box center [695, 288] width 1072 height 577
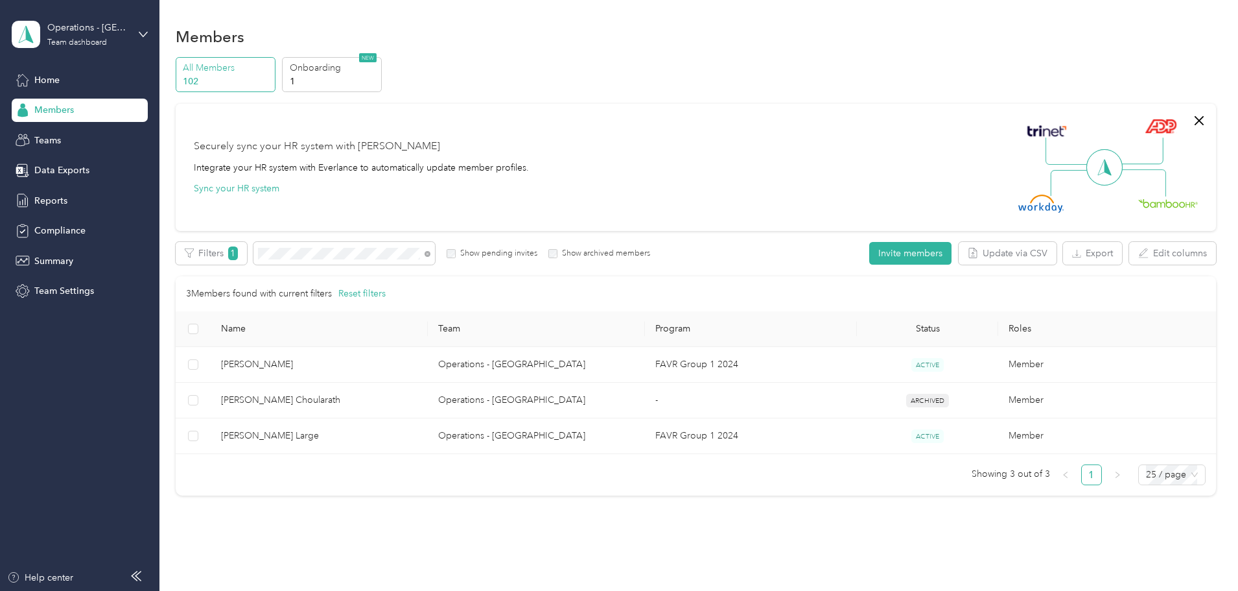
click at [1225, 229] on div "Members All Members 102 Onboarding 1 NEW Securely sync your HR system with Ever…" at bounding box center [695, 288] width 1072 height 577
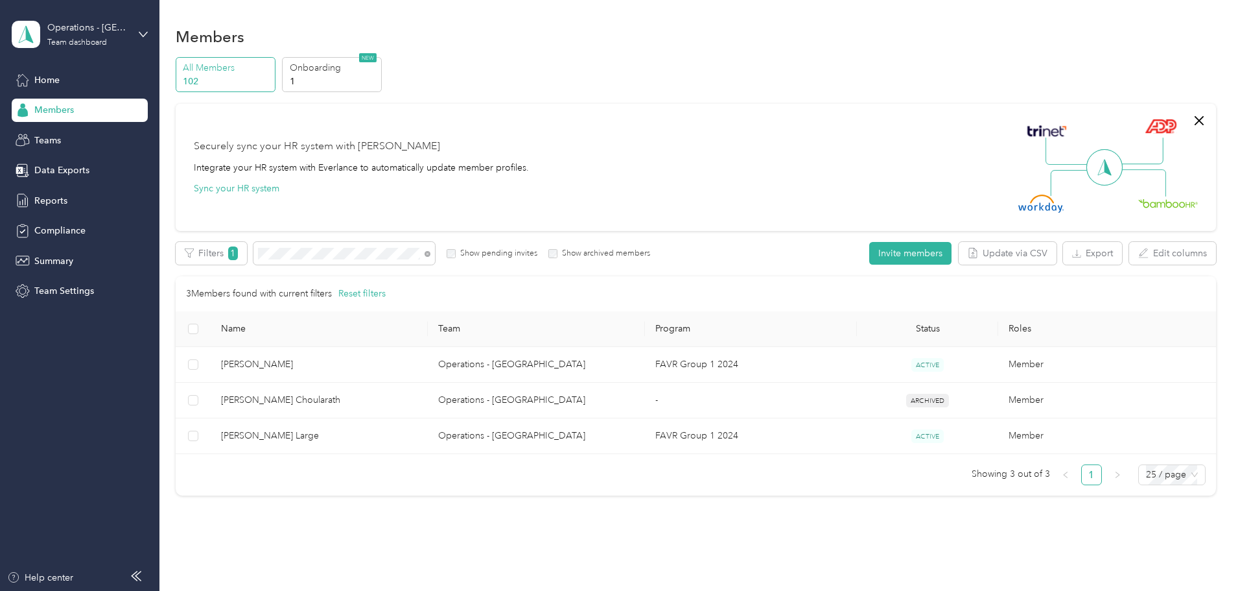
click at [1225, 229] on div "Members All Members 102 Onboarding 1 NEW Securely sync your HR system with Ever…" at bounding box center [695, 288] width 1072 height 577
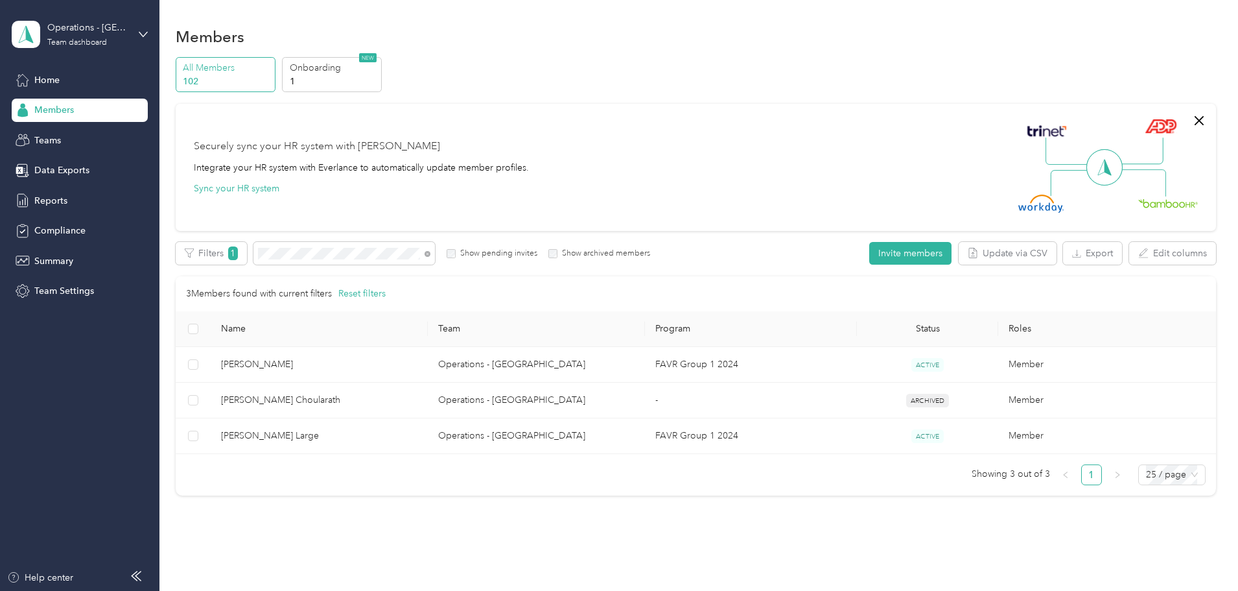
click at [1225, 229] on div "Members All Members 102 Onboarding 1 NEW Securely sync your HR system with Ever…" at bounding box center [695, 288] width 1072 height 577
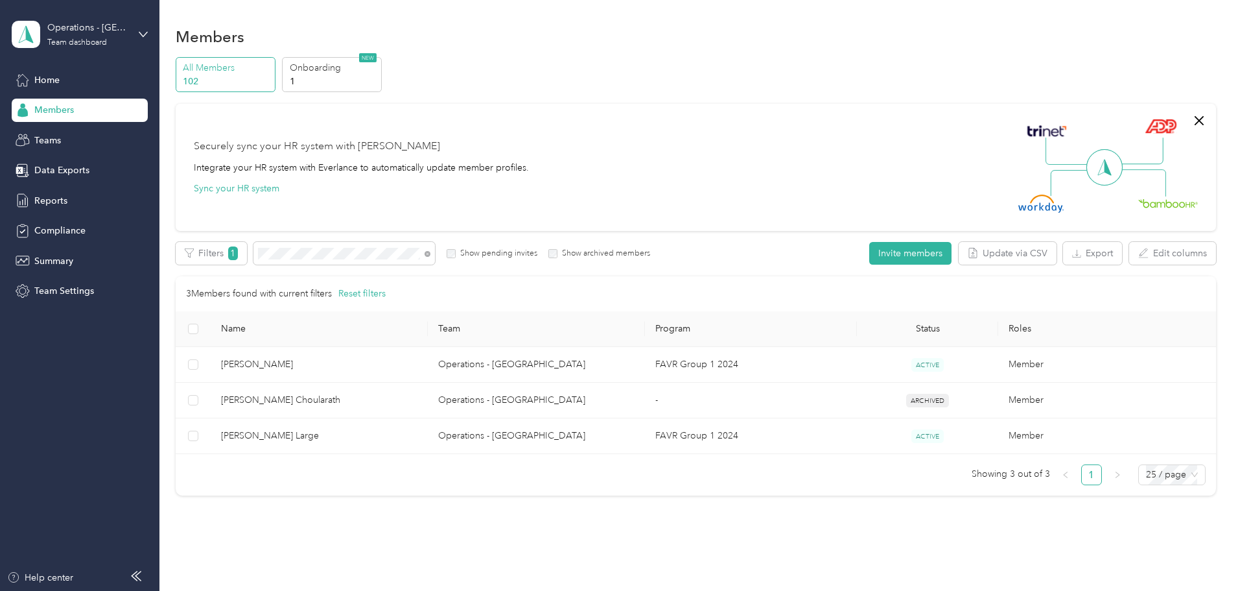
click at [1225, 229] on div "Members All Members 102 Onboarding 1 NEW Securely sync your HR system with Ever…" at bounding box center [695, 288] width 1072 height 577
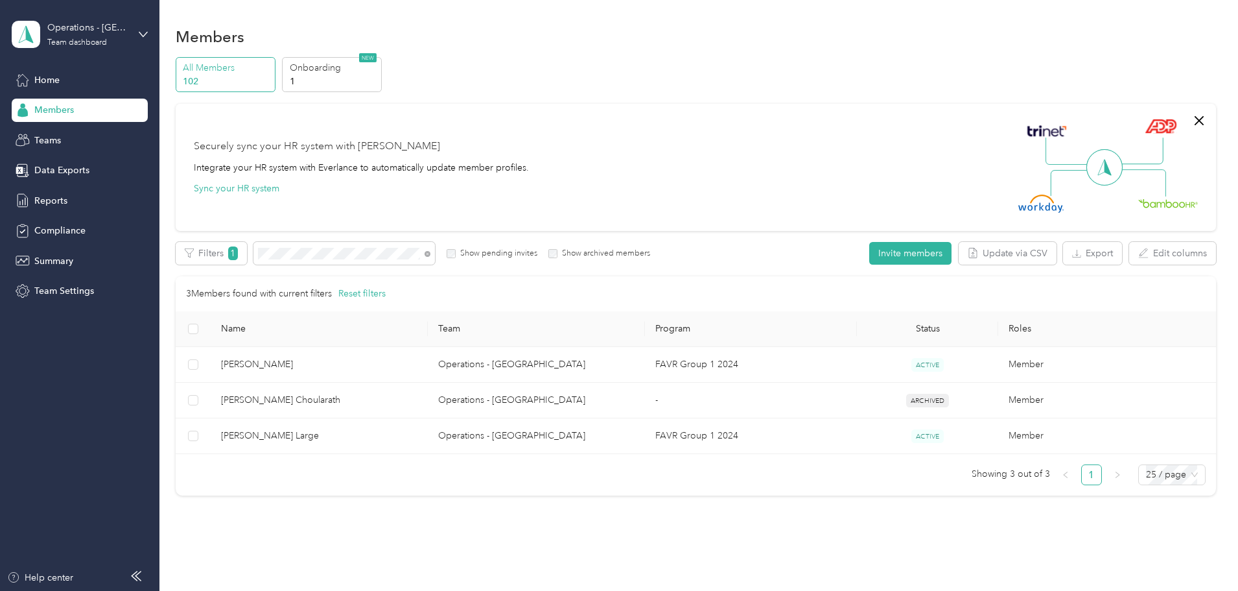
click at [1225, 229] on div "Members All Members 102 Onboarding 1 NEW Securely sync your HR system with Ever…" at bounding box center [695, 288] width 1072 height 577
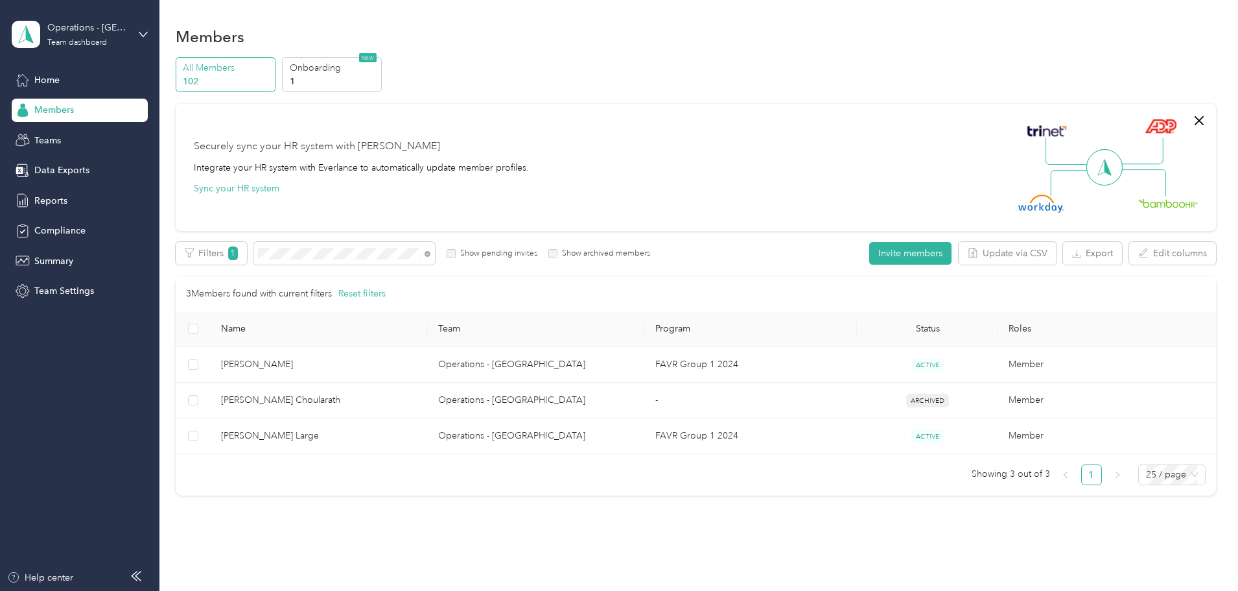
click at [1225, 229] on div "Members All Members 102 Onboarding 1 NEW Securely sync your HR system with Ever…" at bounding box center [695, 288] width 1072 height 577
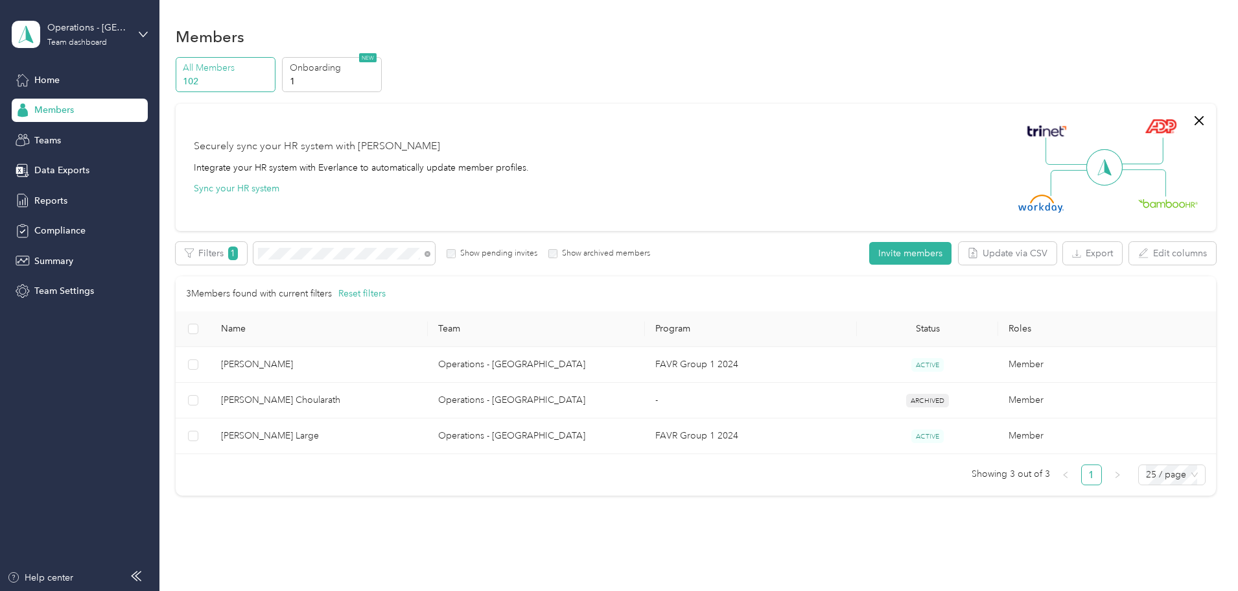
click at [1225, 229] on div "Members All Members 102 Onboarding 1 NEW Securely sync your HR system with Ever…" at bounding box center [695, 288] width 1072 height 577
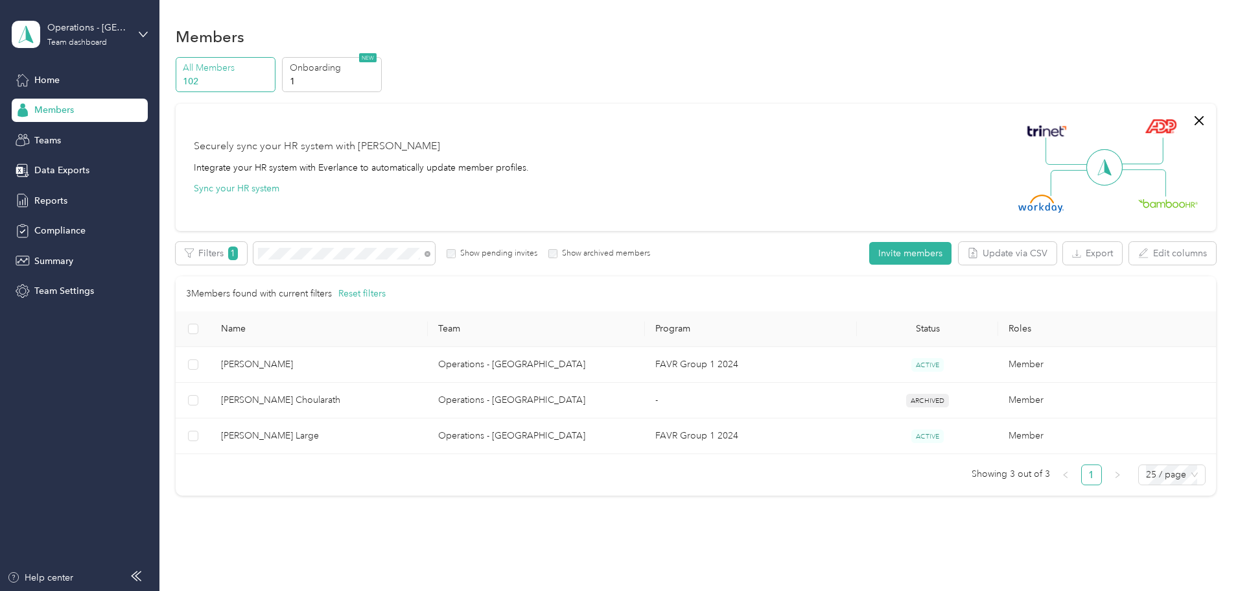
click at [1225, 229] on div "Members All Members 102 Onboarding 1 NEW Securely sync your HR system with Ever…" at bounding box center [695, 288] width 1072 height 577
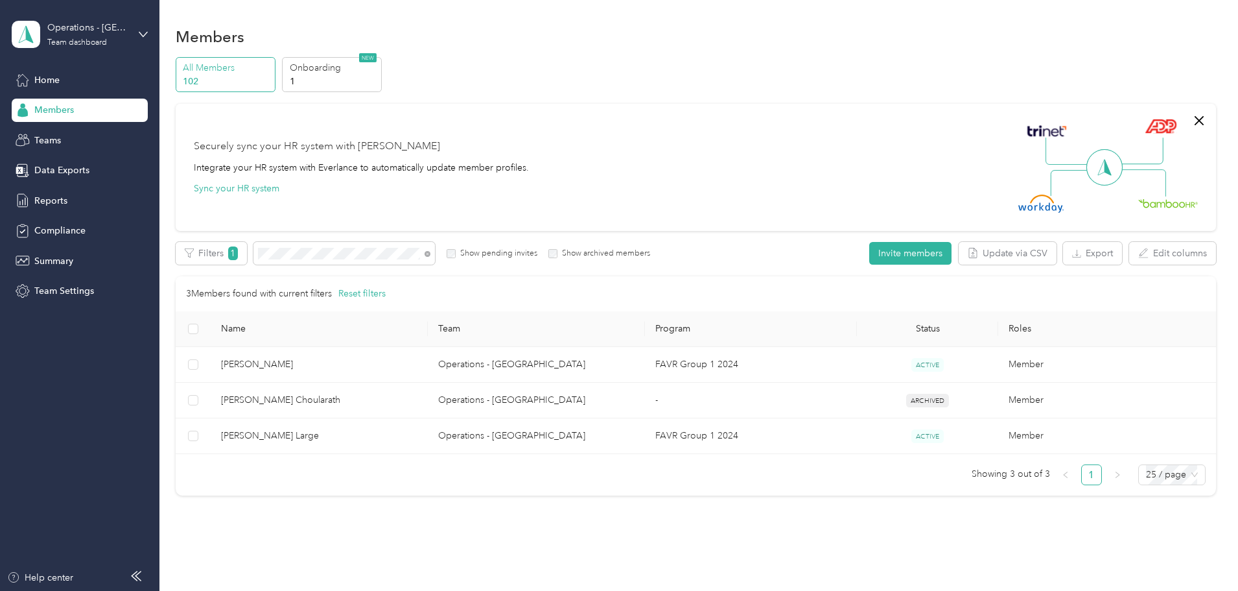
click at [1225, 229] on div "Members All Members 102 Onboarding 1 NEW Securely sync your HR system with Ever…" at bounding box center [695, 288] width 1072 height 577
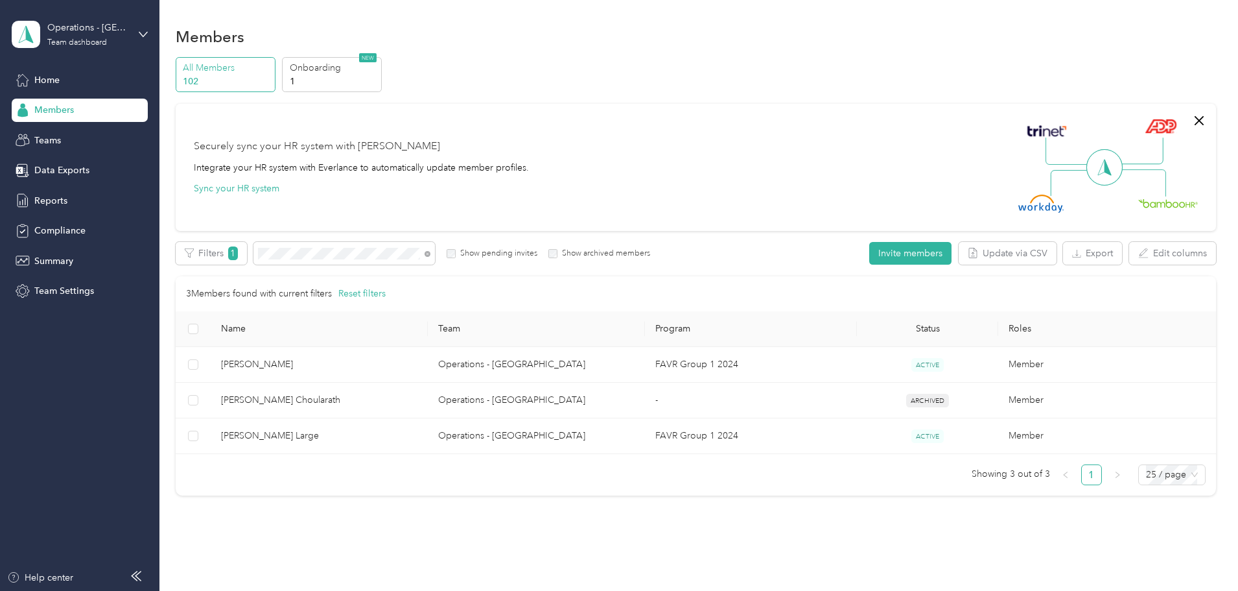
click at [1225, 229] on div "Members All Members 102 Onboarding 1 NEW Securely sync your HR system with Ever…" at bounding box center [695, 288] width 1072 height 577
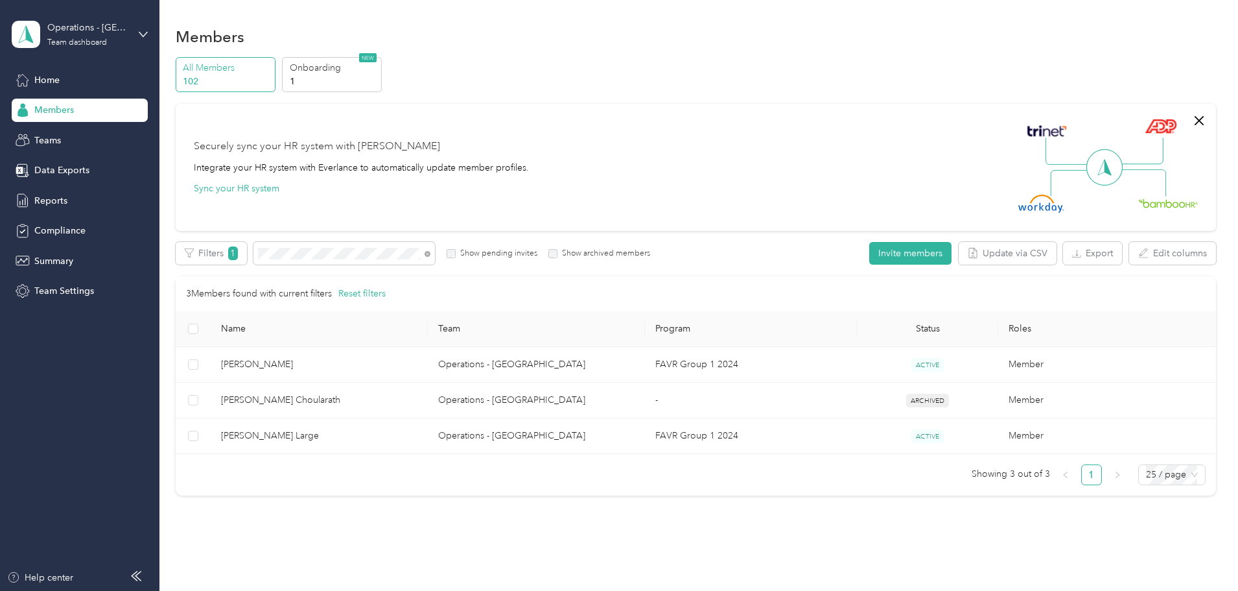
click at [1225, 229] on div "Members All Members 102 Onboarding 1 NEW Securely sync your HR system with Ever…" at bounding box center [695, 288] width 1072 height 577
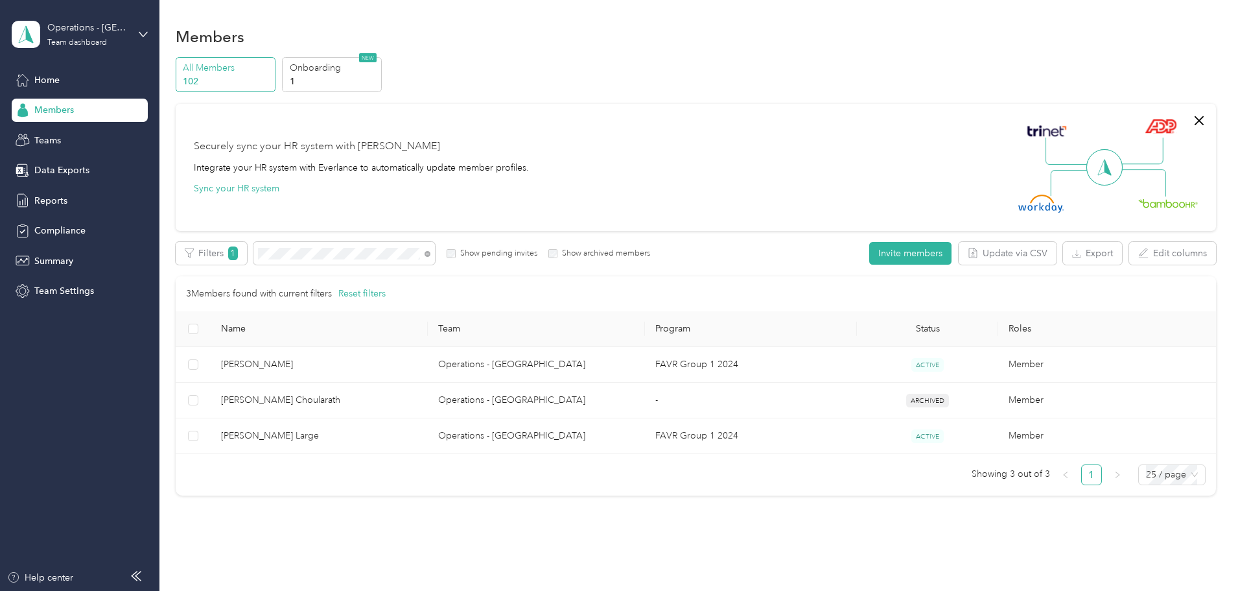
click at [1225, 229] on div "Members All Members 102 Onboarding 1 NEW Securely sync your HR system with Ever…" at bounding box center [695, 288] width 1072 height 577
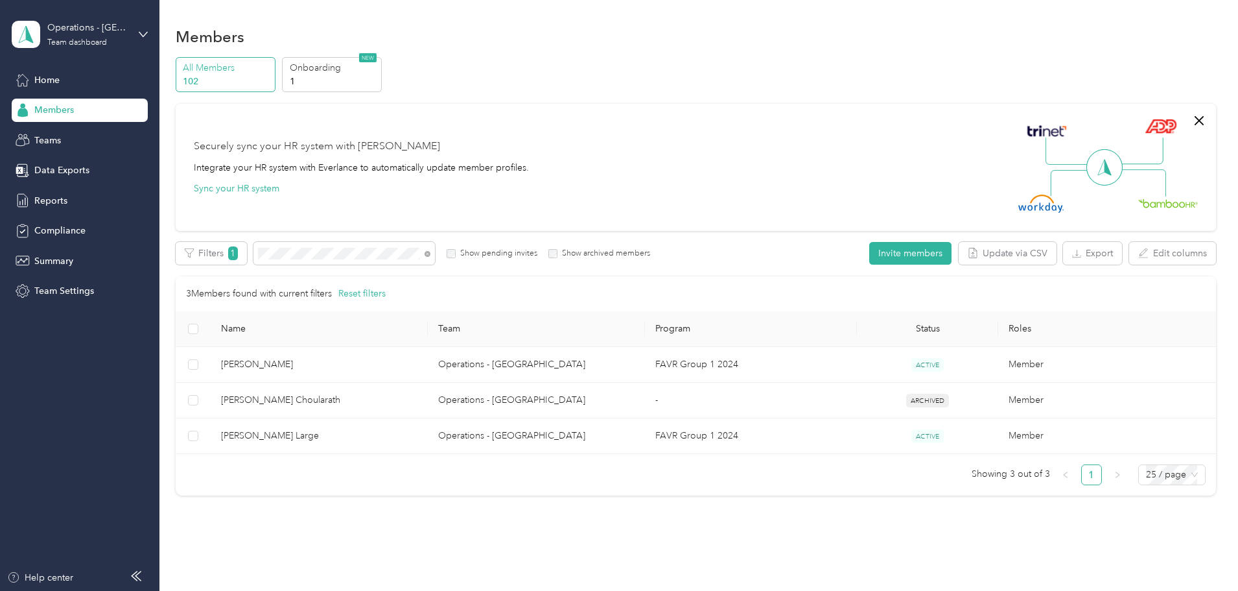
click at [1225, 229] on div "Members All Members 102 Onboarding 1 NEW Securely sync your HR system with Ever…" at bounding box center [695, 288] width 1072 height 577
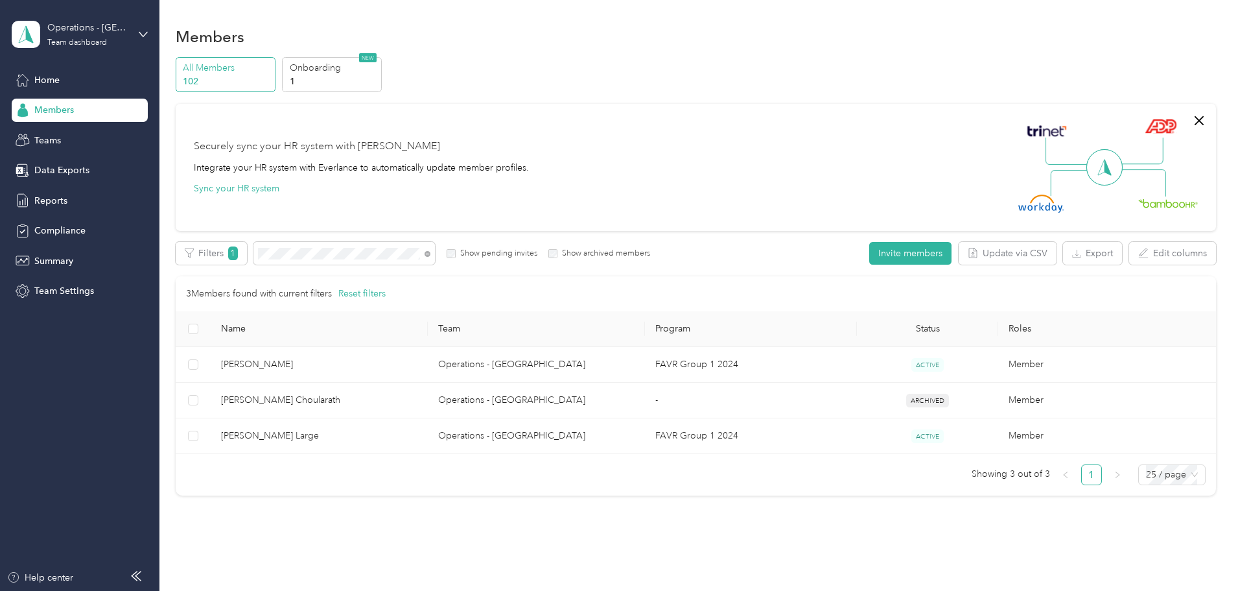
click at [1225, 229] on div "Members All Members 102 Onboarding 1 NEW Securely sync your HR system with Ever…" at bounding box center [695, 288] width 1072 height 577
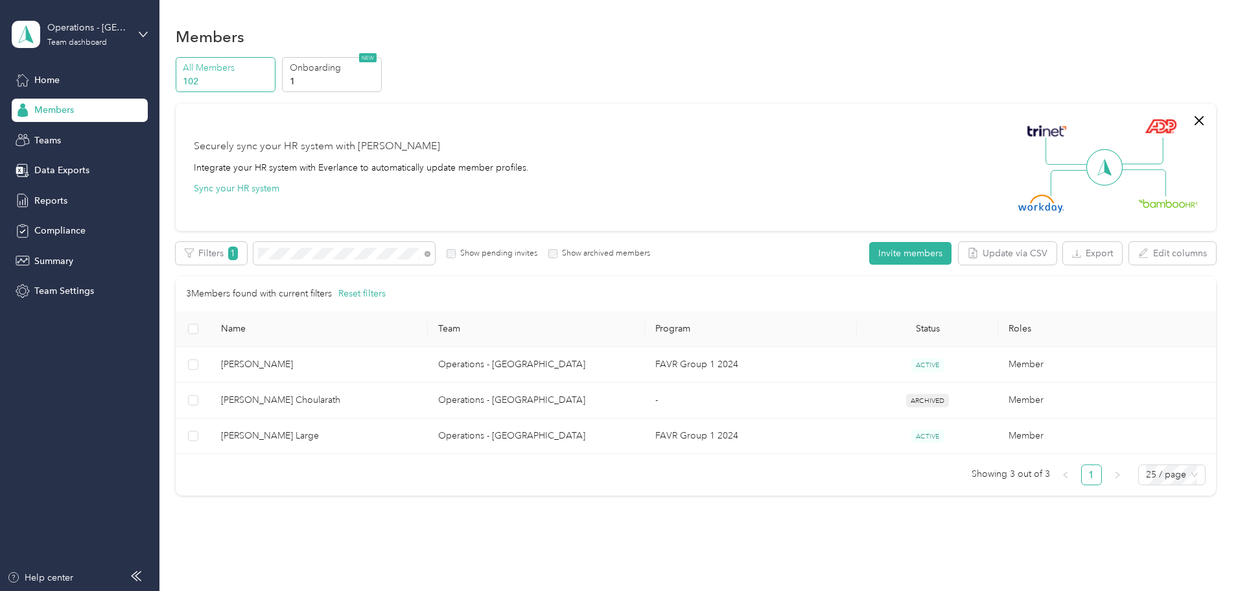
click at [1225, 229] on div "Members All Members 102 Onboarding 1 NEW Securely sync your HR system with Ever…" at bounding box center [695, 288] width 1072 height 577
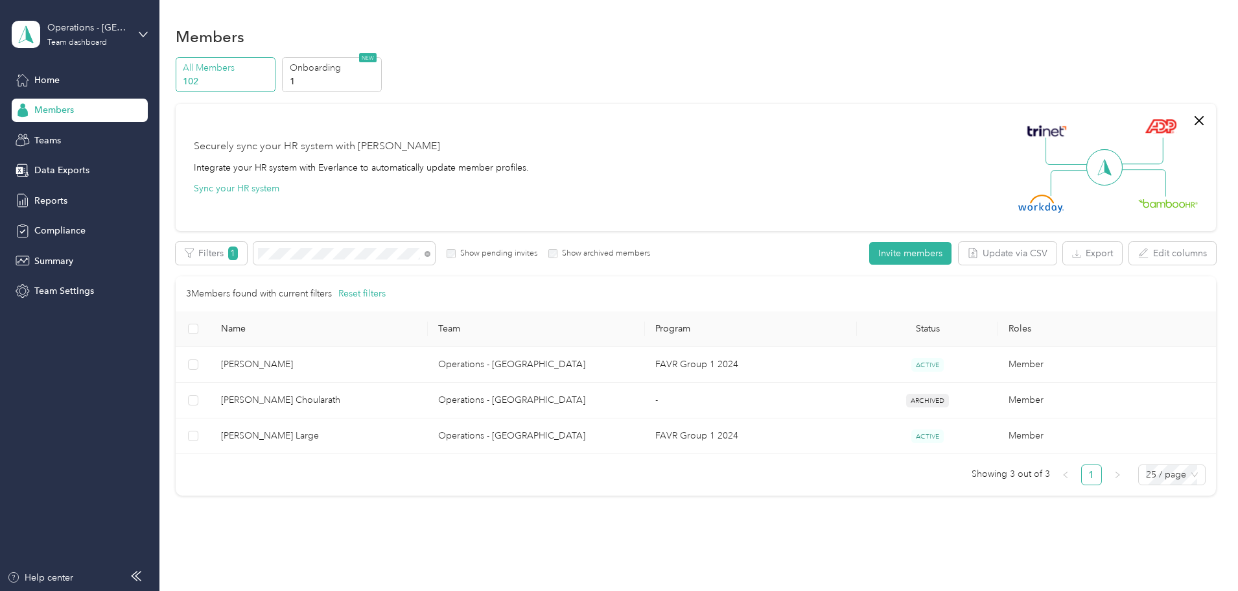
click at [1225, 229] on div "Members All Members 102 Onboarding 1 NEW Securely sync your HR system with Ever…" at bounding box center [695, 288] width 1072 height 577
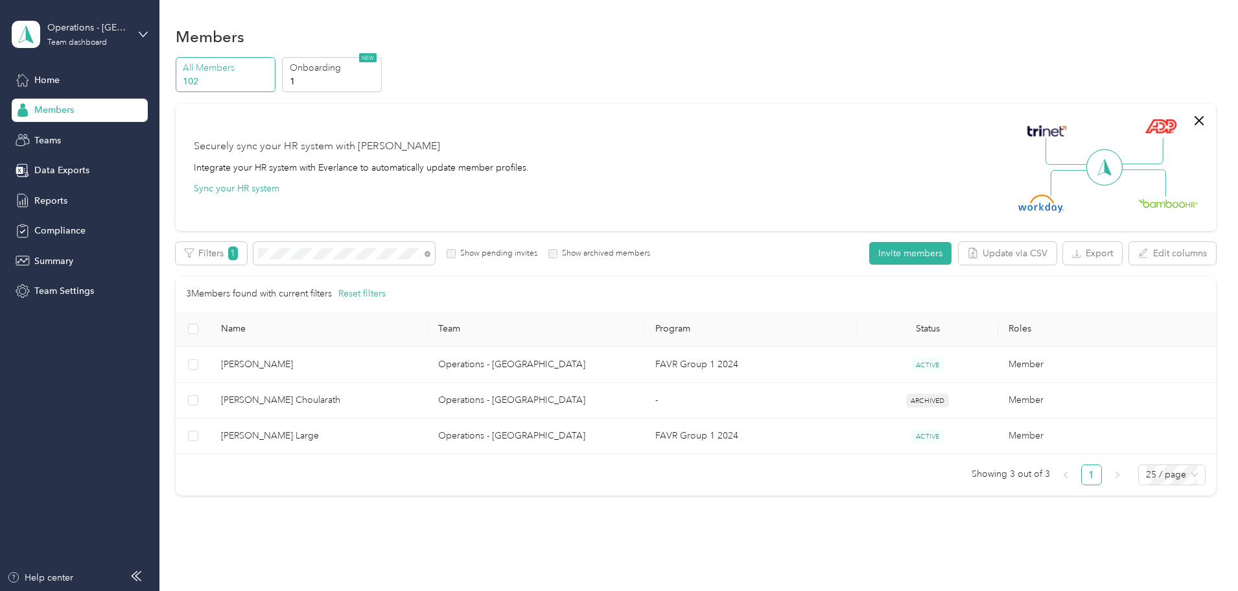
click at [1225, 229] on div "Members All Members 102 Onboarding 1 NEW Securely sync your HR system with Ever…" at bounding box center [695, 288] width 1072 height 577
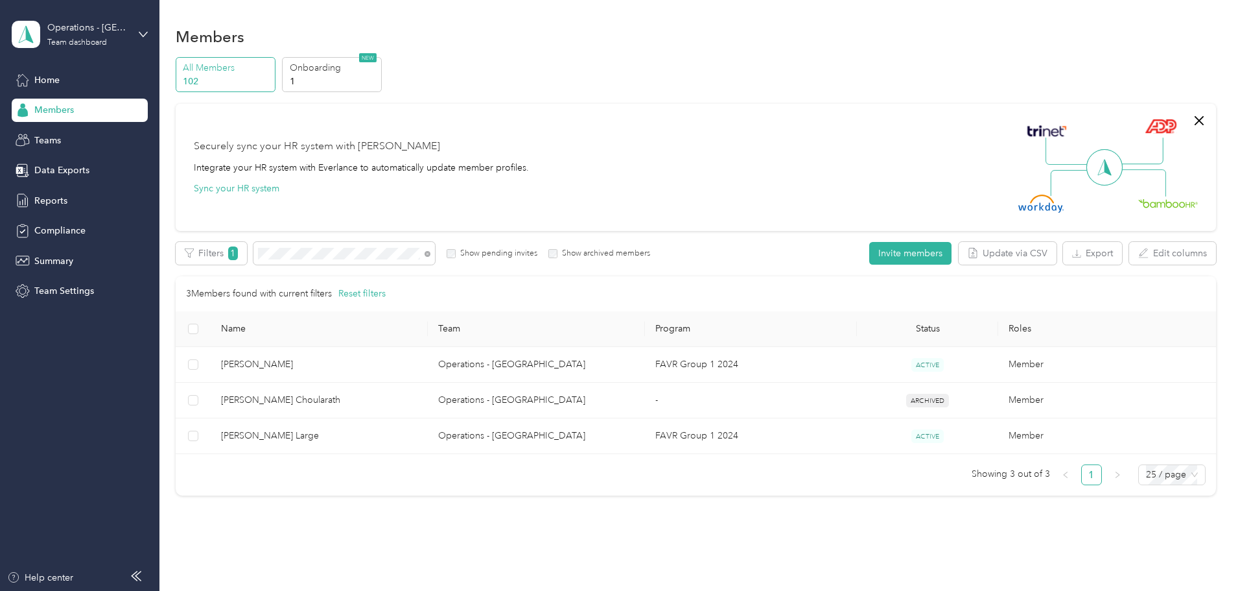
click at [1225, 229] on div "Members All Members 102 Onboarding 1 NEW Securely sync your HR system with Ever…" at bounding box center [695, 288] width 1072 height 577
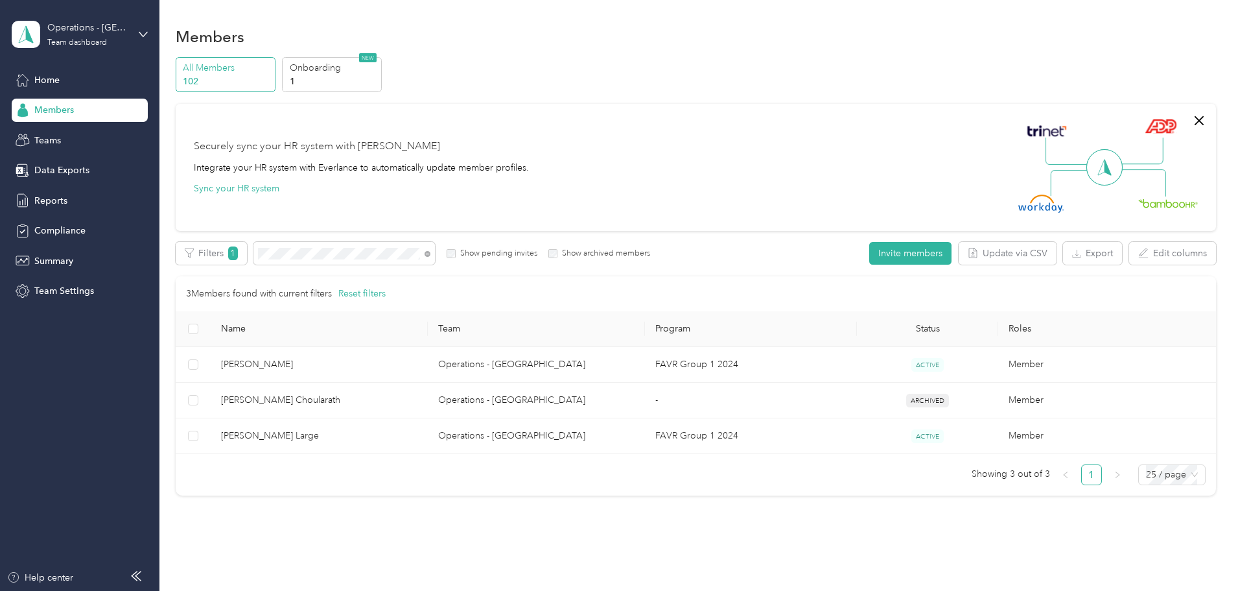
click at [1225, 229] on div "Members All Members 102 Onboarding 1 NEW Securely sync your HR system with Ever…" at bounding box center [695, 288] width 1072 height 577
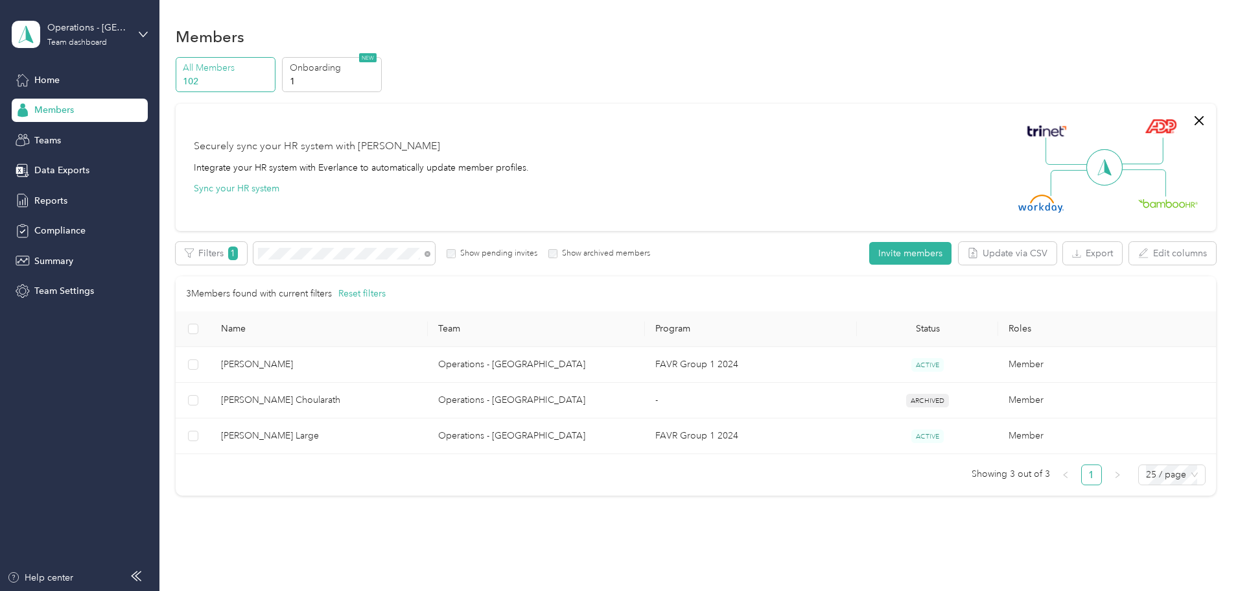
click at [1225, 229] on div "Members All Members 102 Onboarding 1 NEW Securely sync your HR system with Ever…" at bounding box center [695, 288] width 1072 height 577
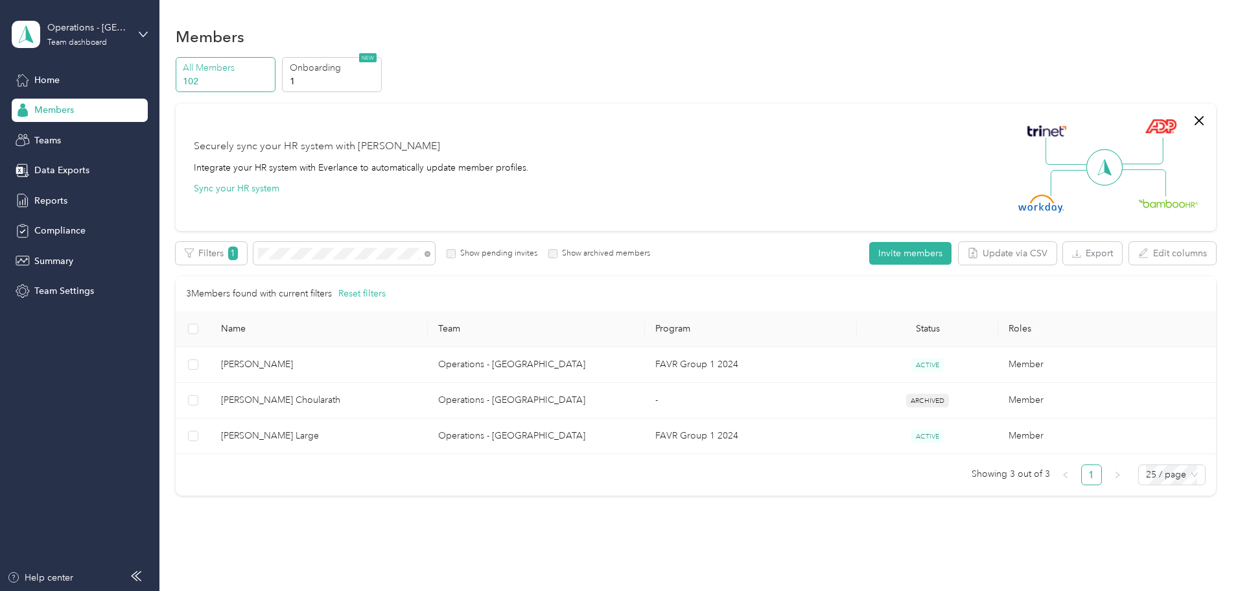
click at [1225, 229] on div "Members All Members 102 Onboarding 1 NEW Securely sync your HR system with Ever…" at bounding box center [695, 288] width 1072 height 577
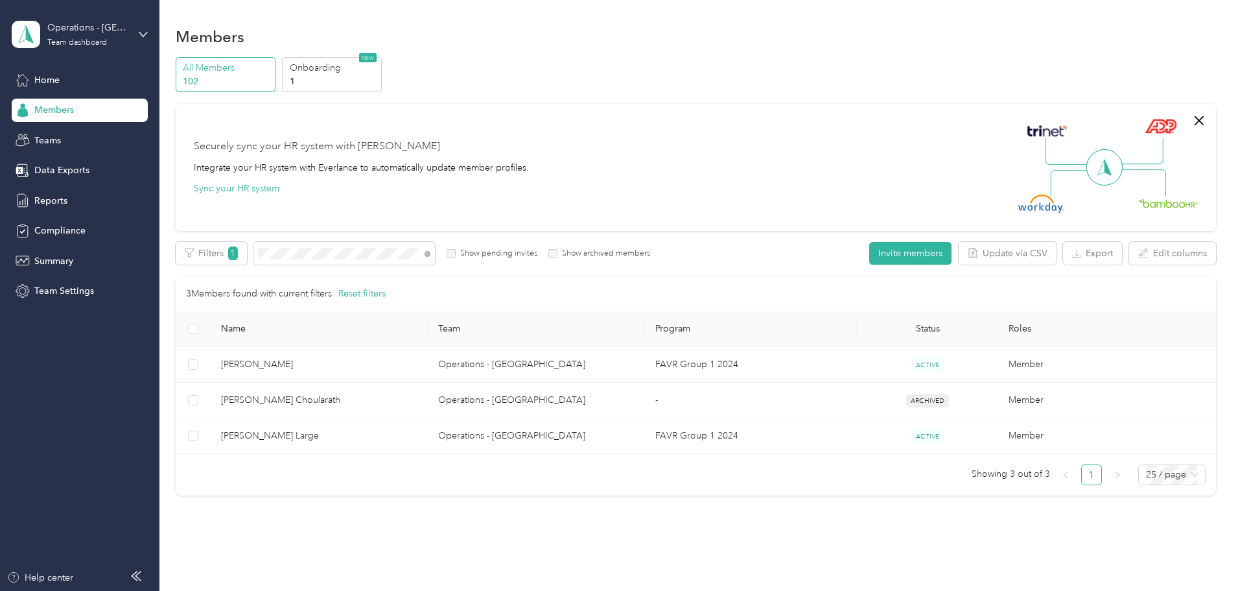
click at [1225, 229] on div "Members All Members 102 Onboarding 1 NEW Securely sync your HR system with Ever…" at bounding box center [695, 288] width 1072 height 577
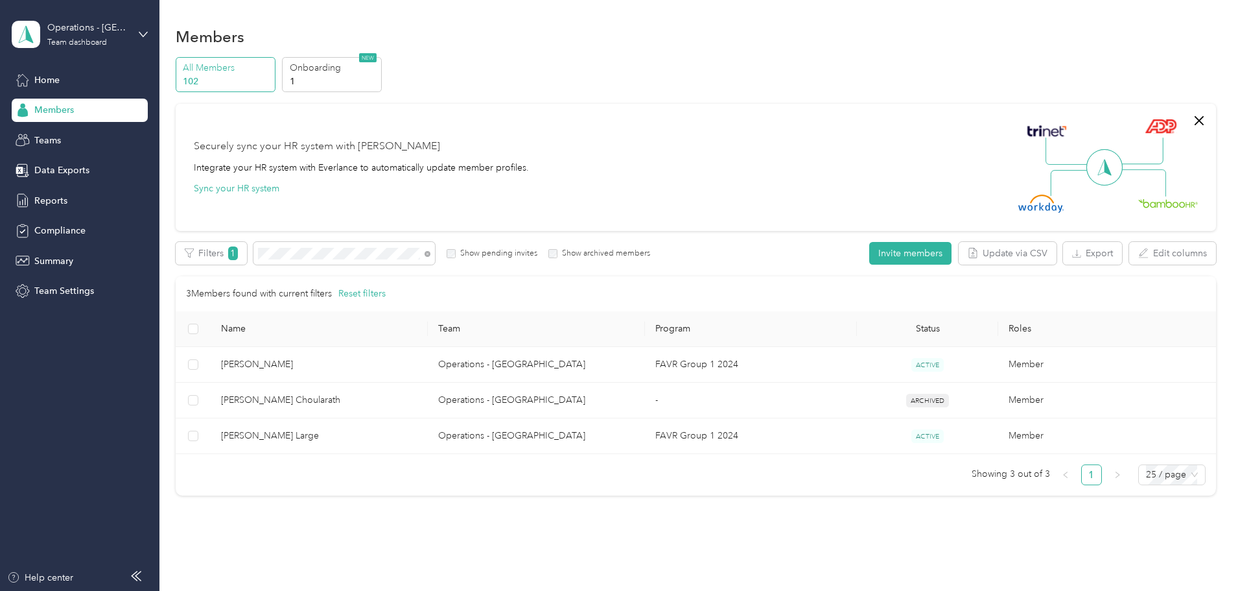
click at [1225, 229] on div "Members All Members 102 Onboarding 1 NEW Securely sync your HR system with Ever…" at bounding box center [695, 288] width 1072 height 577
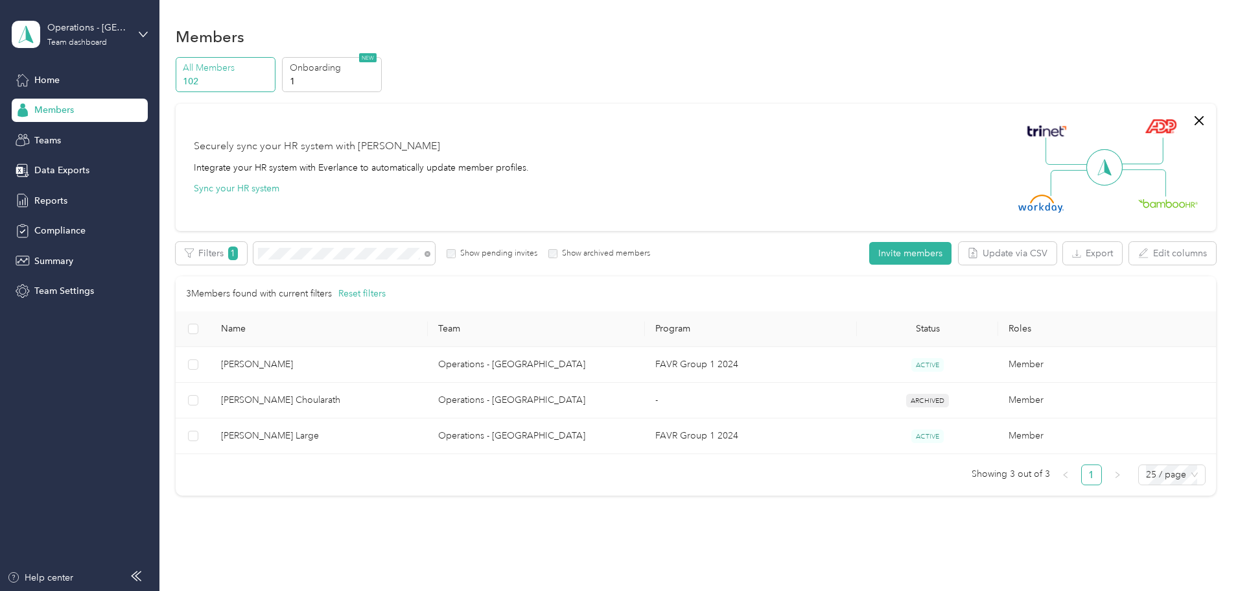
click at [1225, 229] on div "Members All Members 102 Onboarding 1 NEW Securely sync your HR system with Ever…" at bounding box center [695, 288] width 1072 height 577
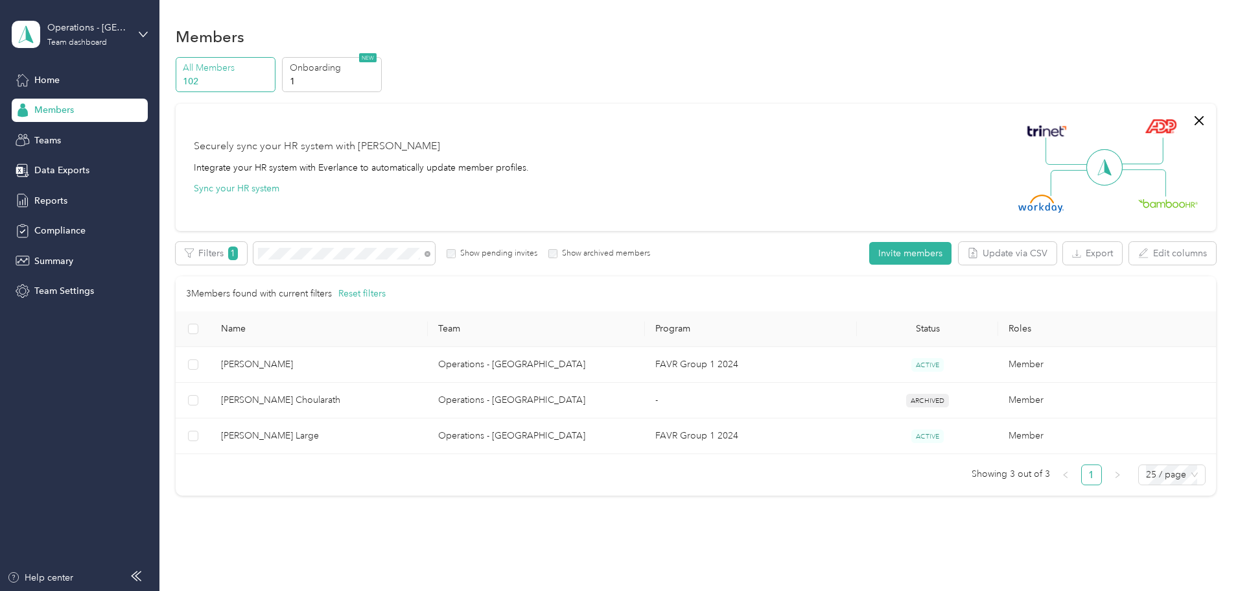
click at [1225, 229] on div "Members All Members 102 Onboarding 1 NEW Securely sync your HR system with Ever…" at bounding box center [695, 288] width 1072 height 577
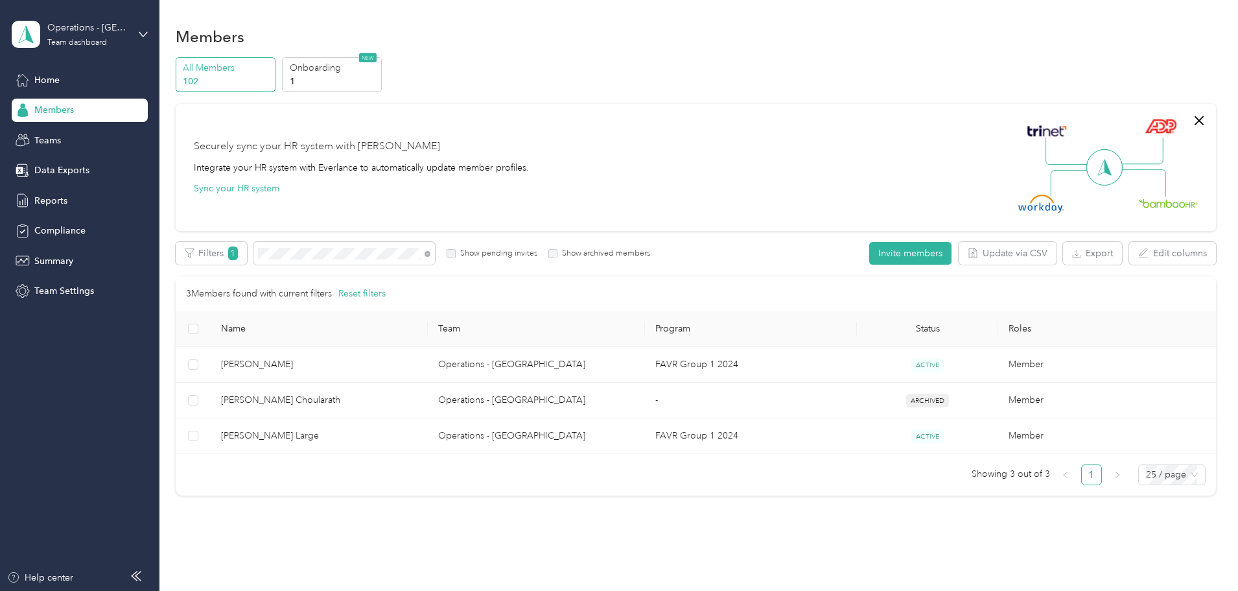
click at [1225, 229] on div "Members All Members 102 Onboarding 1 NEW Securely sync your HR system with Ever…" at bounding box center [695, 288] width 1072 height 577
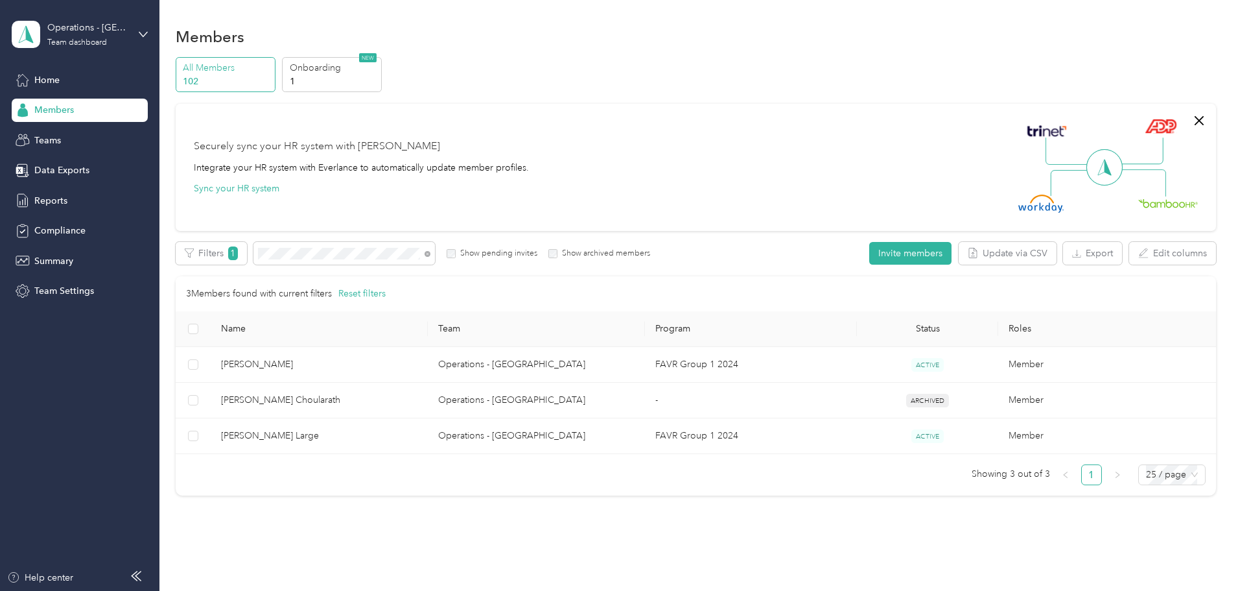
click at [1225, 229] on div "Members All Members 102 Onboarding 1 NEW Securely sync your HR system with Ever…" at bounding box center [695, 288] width 1072 height 577
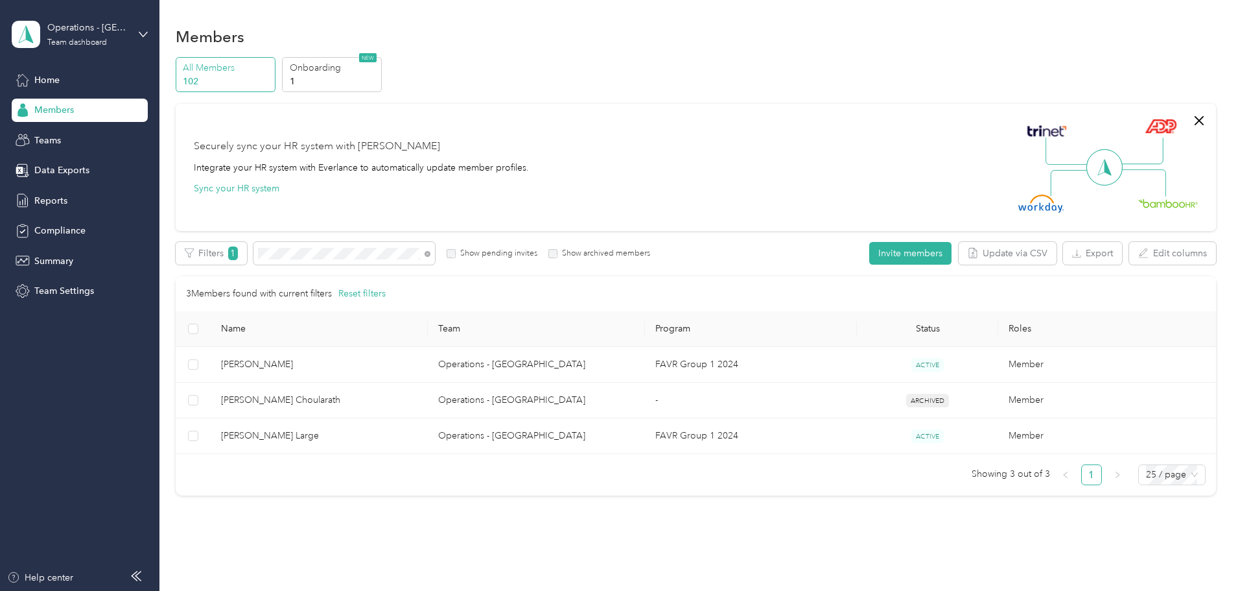
click at [1225, 229] on div "Members All Members 102 Onboarding 1 NEW Securely sync your HR system with Ever…" at bounding box center [695, 288] width 1072 height 577
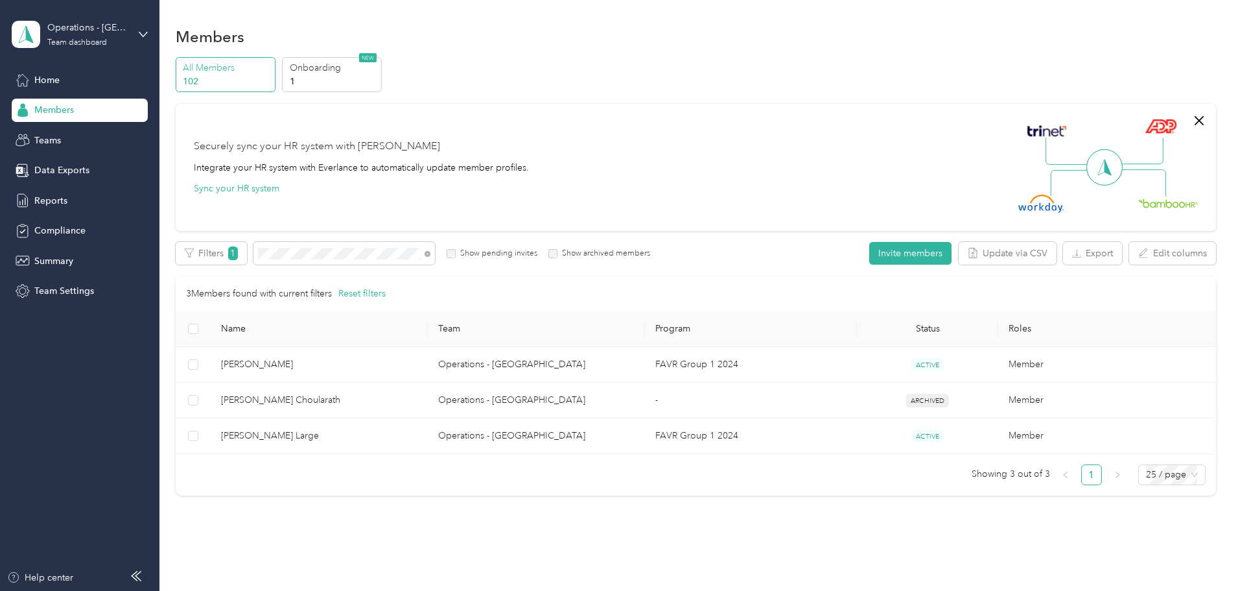
click at [1225, 229] on div "Members All Members 102 Onboarding 1 NEW Securely sync your HR system with Ever…" at bounding box center [695, 288] width 1072 height 577
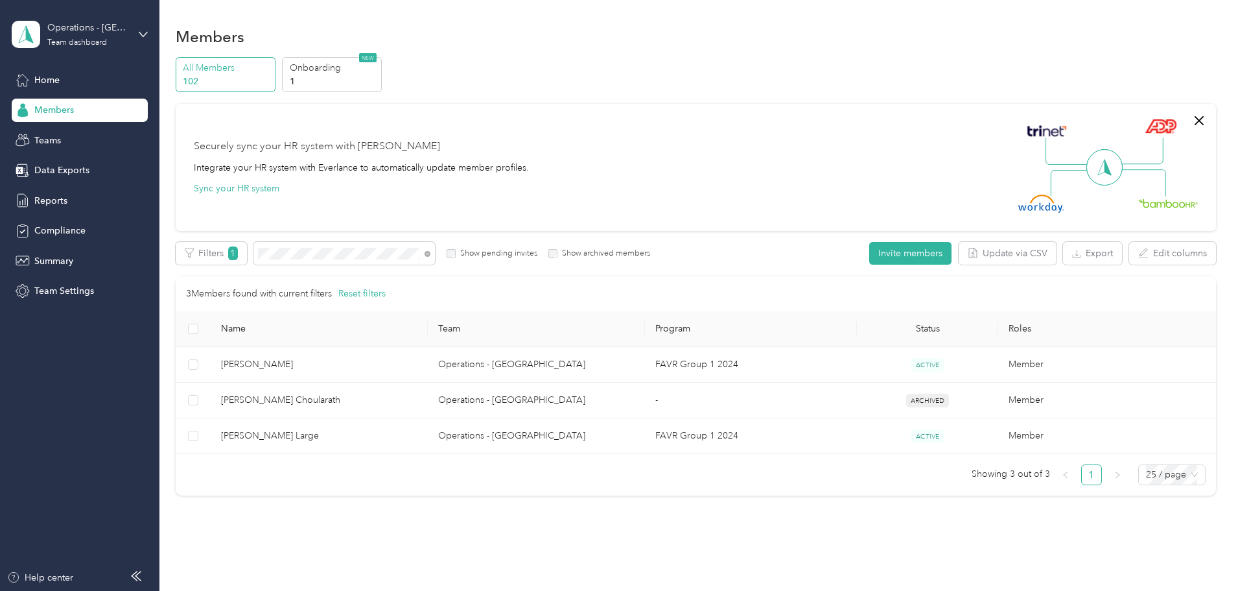
click at [1225, 229] on div "Members All Members 102 Onboarding 1 NEW Securely sync your HR system with Ever…" at bounding box center [695, 288] width 1072 height 577
